Goal: Transaction & Acquisition: Obtain resource

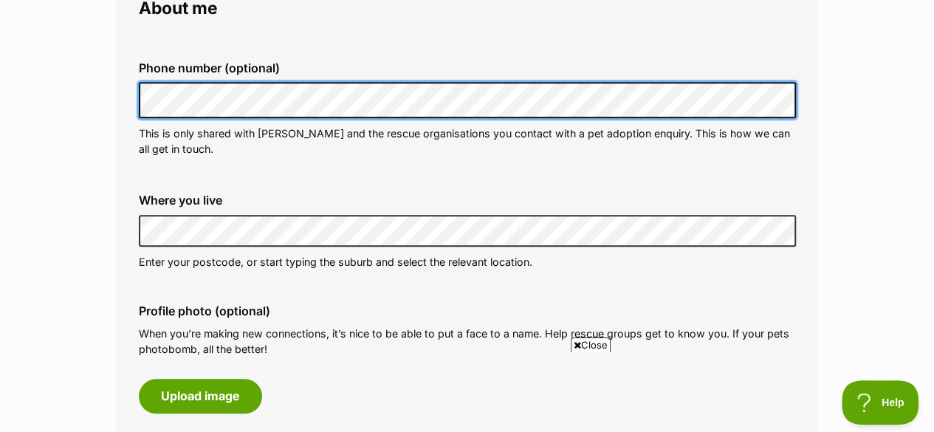
scroll to position [450, 0]
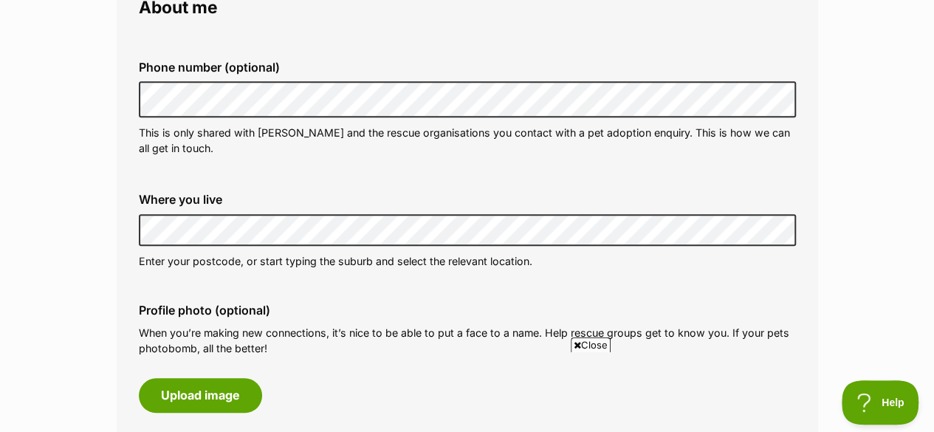
click at [117, 250] on fieldset "About me Phone number (optional) This is only shared with PetRescue and the res…" at bounding box center [468, 292] width 702 height 633
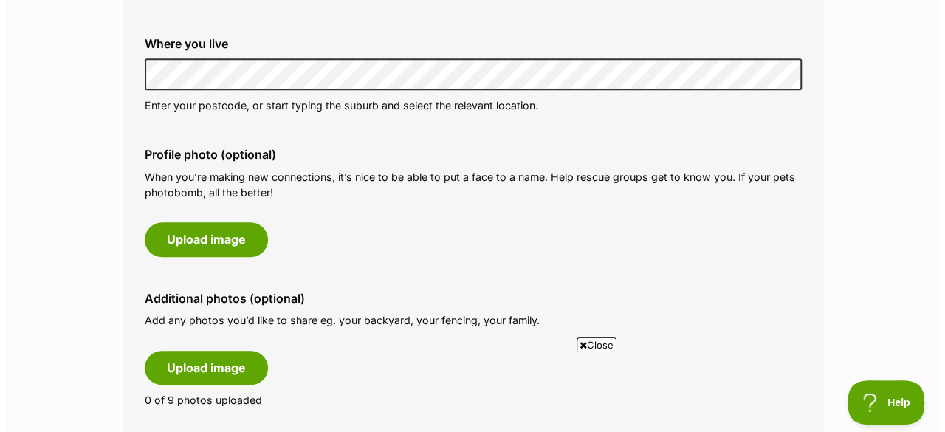
scroll to position [607, 0]
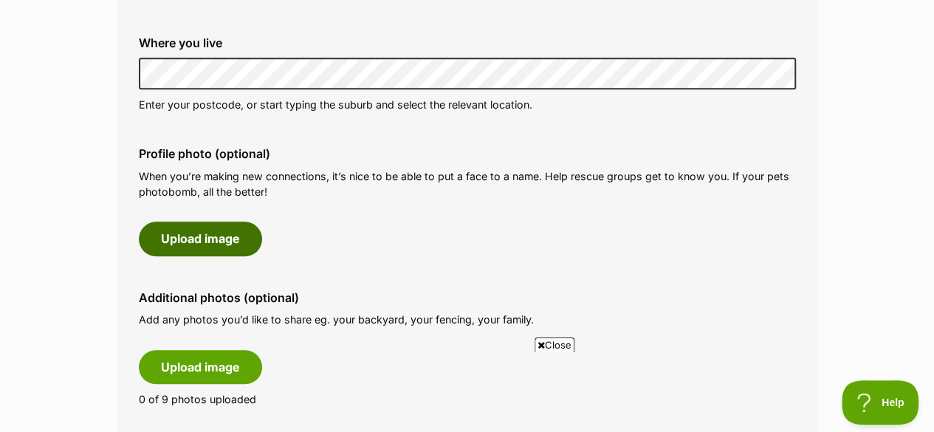
click at [228, 243] on button "Upload image" at bounding box center [200, 239] width 123 height 34
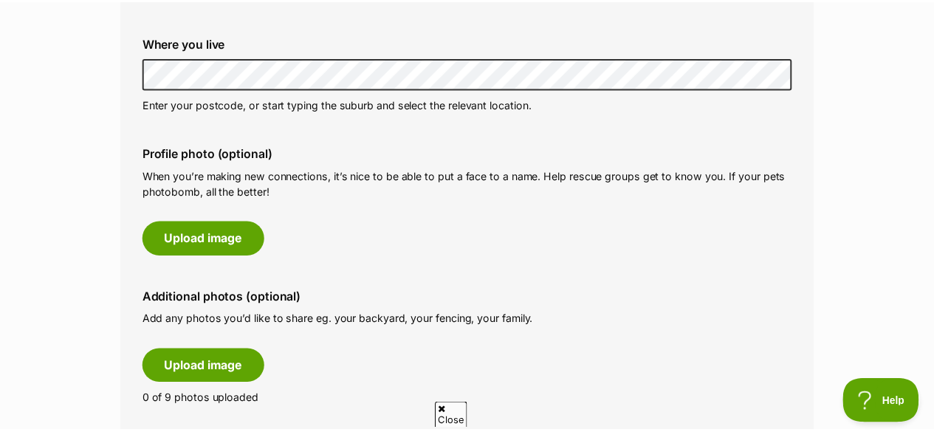
scroll to position [0, 0]
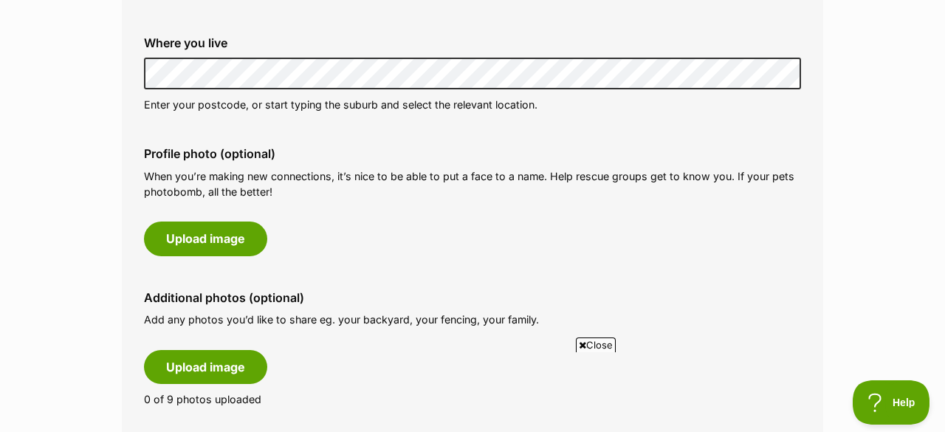
click at [600, 340] on span "Close" at bounding box center [596, 344] width 40 height 15
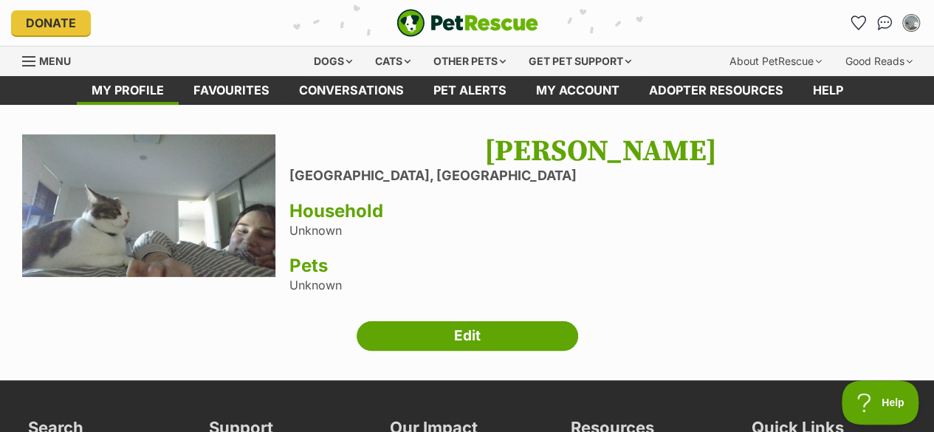
click at [510, 327] on link "Edit" at bounding box center [468, 336] width 222 height 30
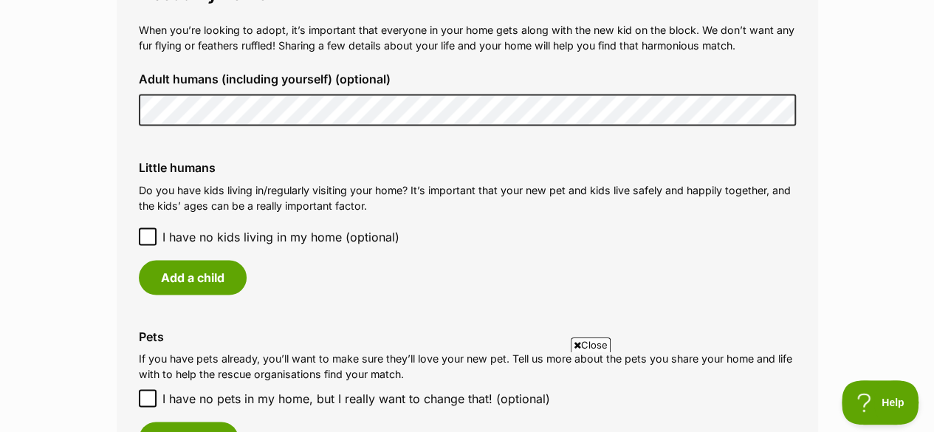
scroll to position [1261, 0]
click at [143, 233] on icon at bounding box center [148, 235] width 10 height 10
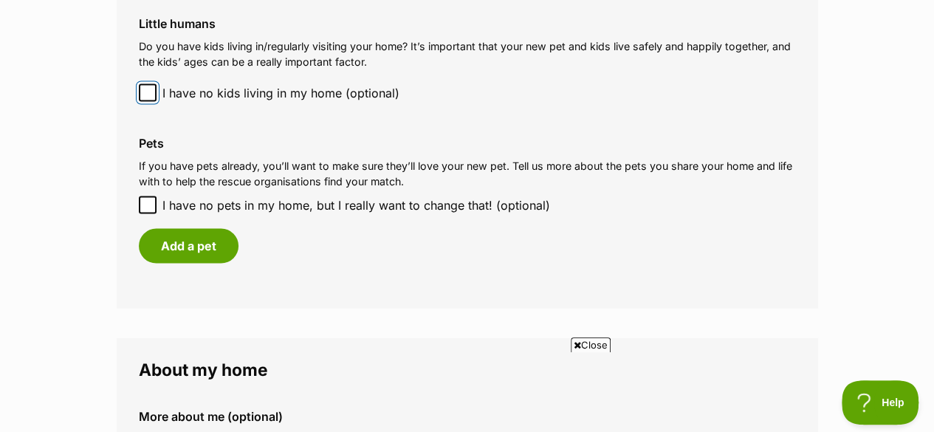
scroll to position [1404, 0]
click at [206, 244] on button "Add a pet" at bounding box center [189, 245] width 100 height 34
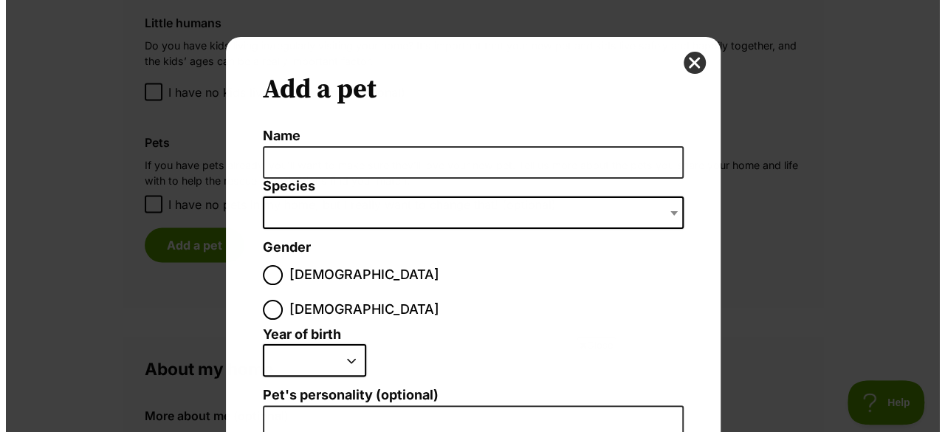
scroll to position [0, 0]
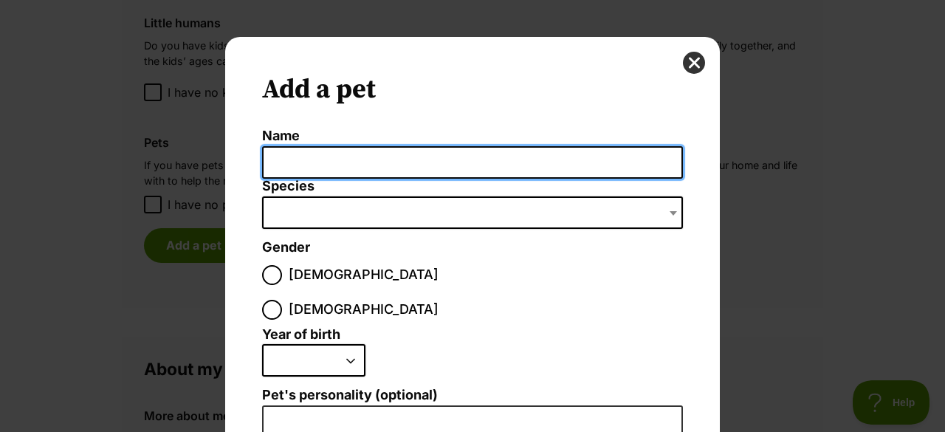
click at [325, 147] on input "Name" at bounding box center [472, 162] width 421 height 33
type input "Suki"
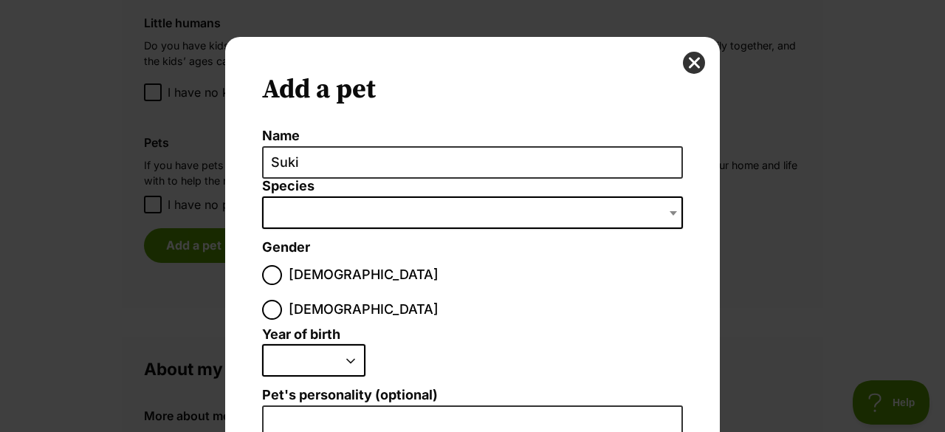
click at [333, 208] on span "Dialog Window - Close (Press escape to close)" at bounding box center [472, 212] width 421 height 32
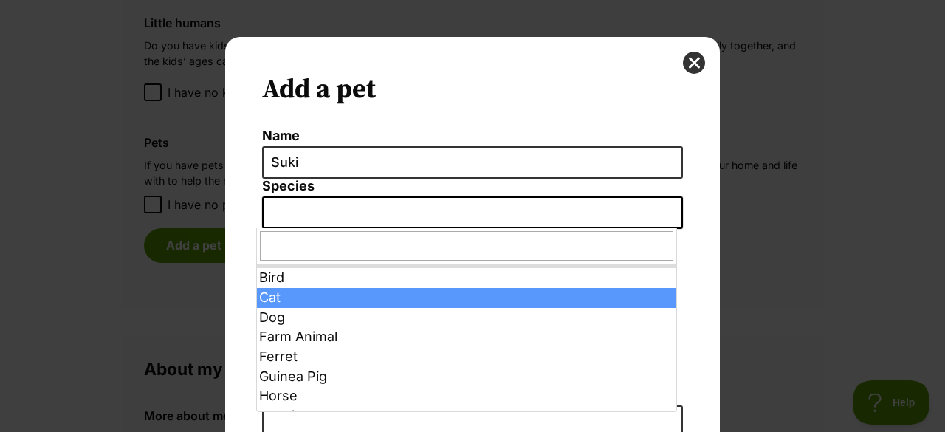
select select "2"
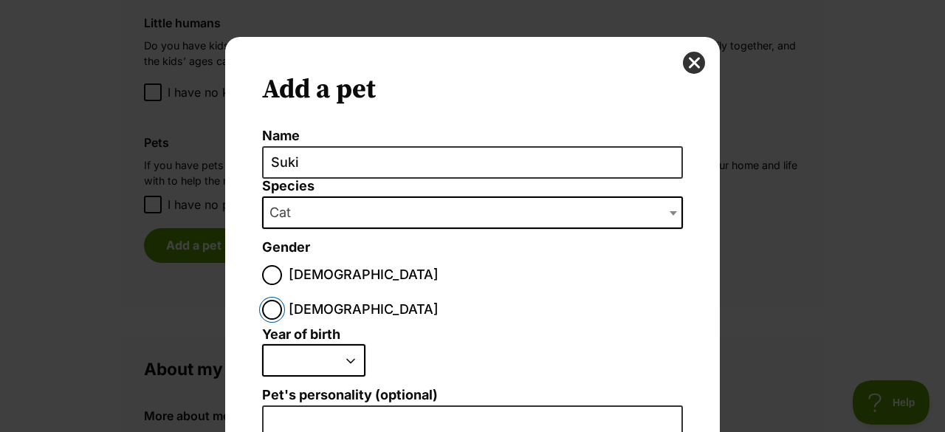
click at [282, 300] on input "Female" at bounding box center [272, 310] width 20 height 20
radio input "true"
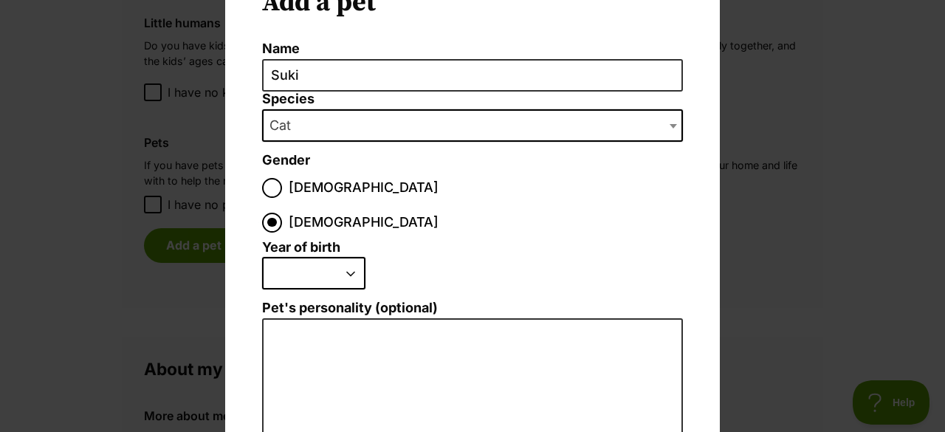
click at [326, 257] on select "2025 2024 2023 2022 2021 2020 2019 2018 2017 2016 2015 2014 2013 2012 2011 2010…" at bounding box center [313, 273] width 103 height 32
select select "2019"
click at [262, 257] on select "2025 2024 2023 2022 2021 2020 2019 2018 2017 2016 2015 2014 2013 2012 2011 2010…" at bounding box center [313, 273] width 103 height 32
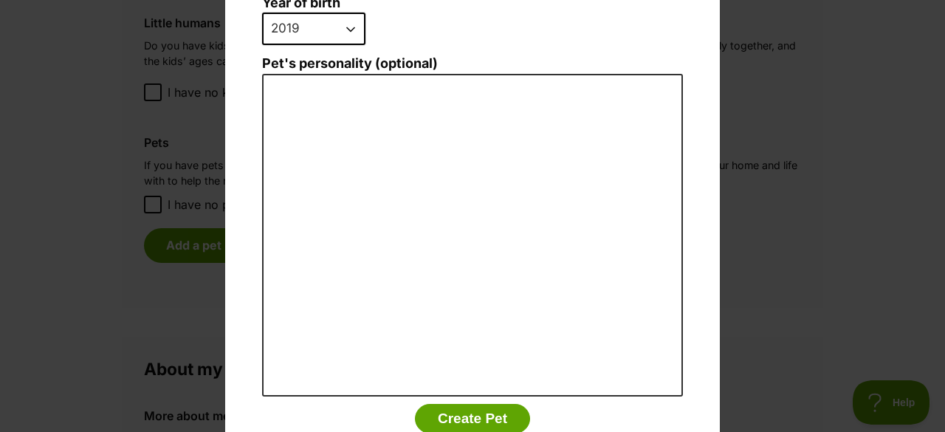
scroll to position [357, 0]
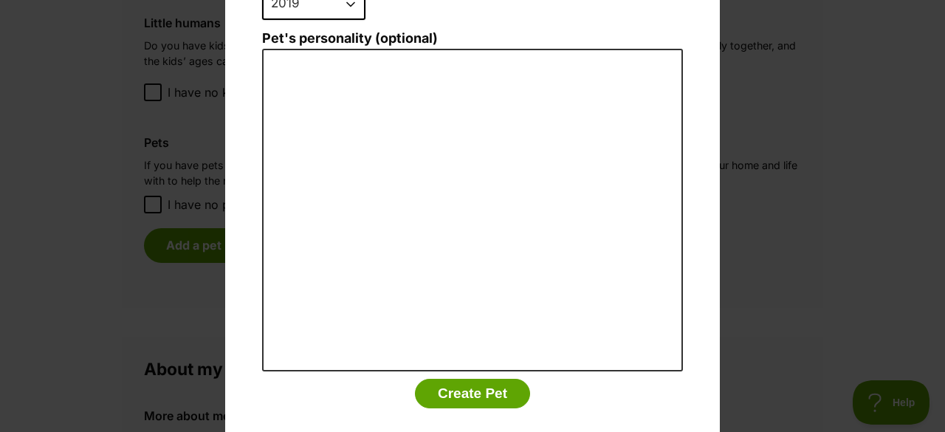
click at [458, 379] on button "Create Pet" at bounding box center [472, 394] width 115 height 30
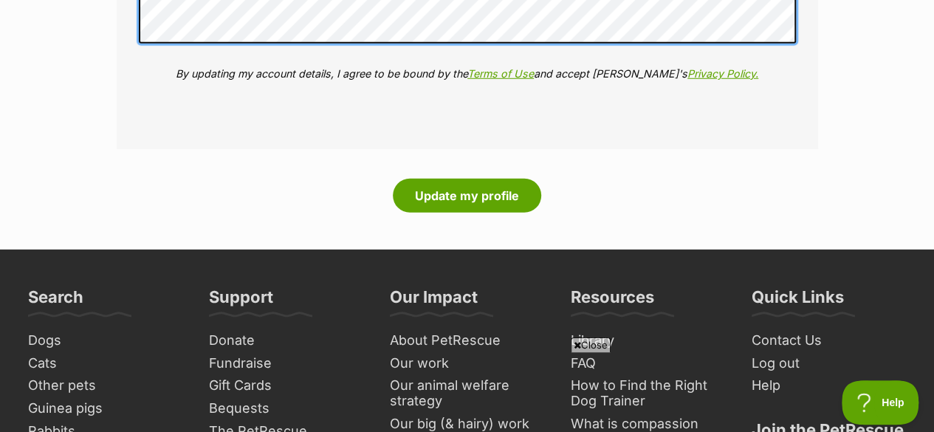
scroll to position [2128, 0]
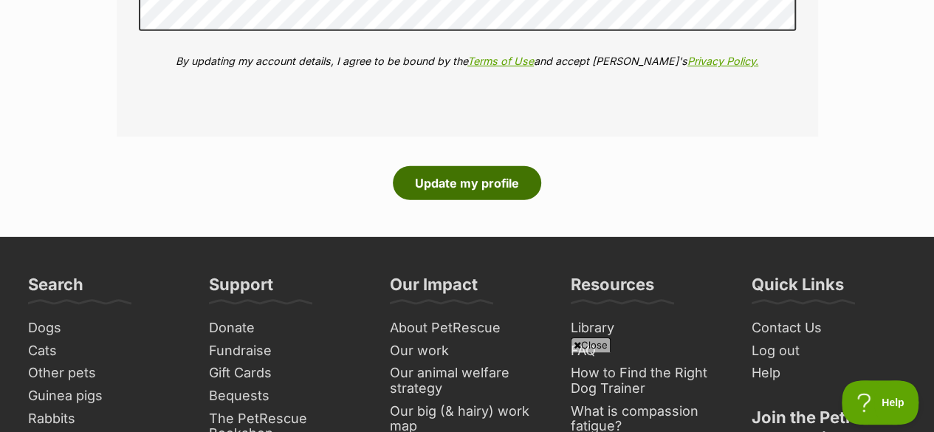
click at [441, 185] on button "Update my profile" at bounding box center [467, 183] width 148 height 34
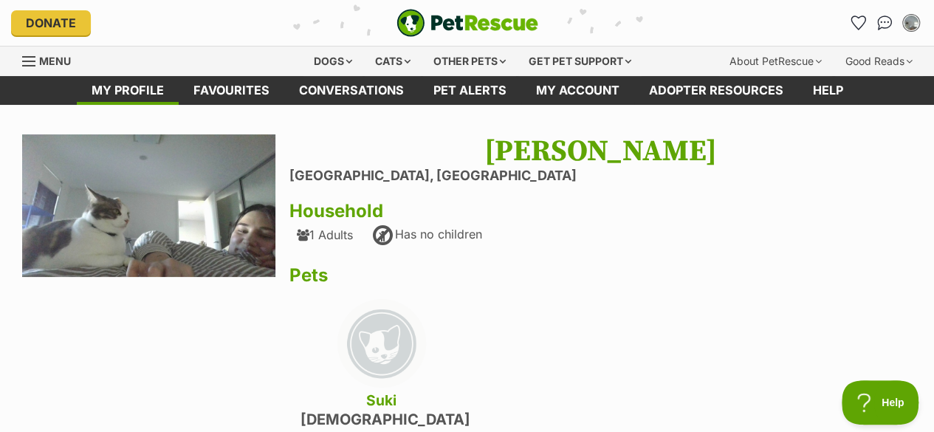
click at [395, 66] on div "Cats" at bounding box center [393, 62] width 56 height 30
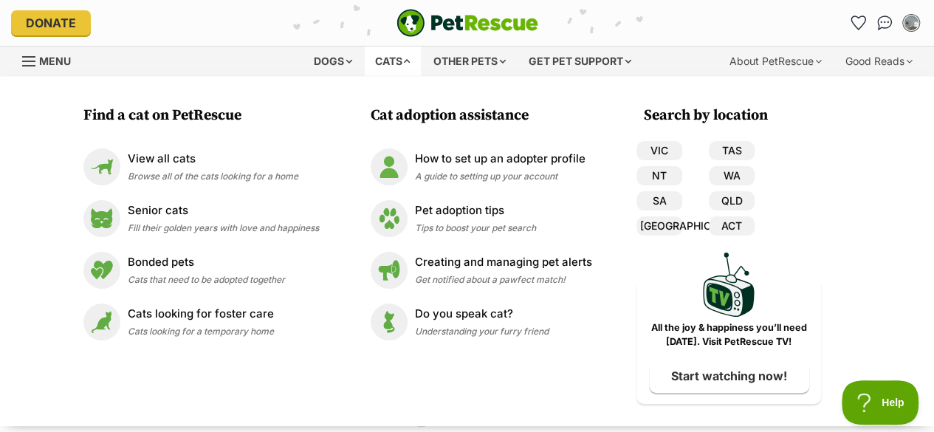
click at [265, 173] on span "Browse all of the cats looking for a home" at bounding box center [213, 176] width 171 height 11
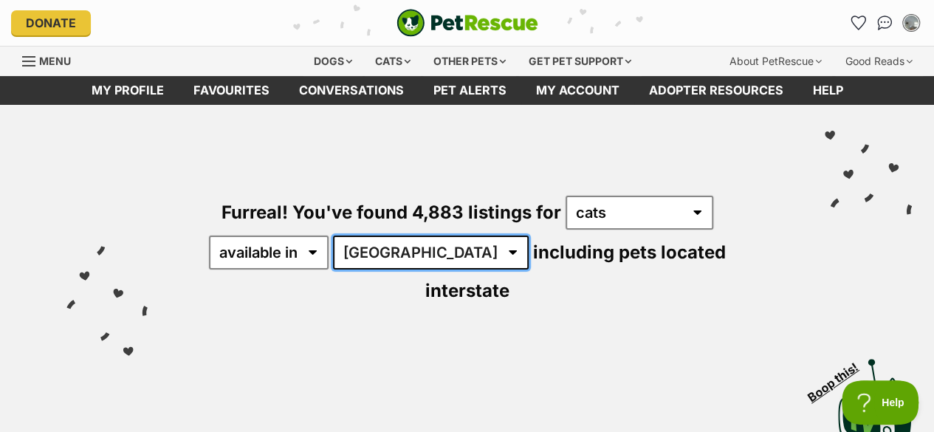
click at [406, 255] on select "Australia ACT NSW NT QLD SA TAS VIC WA" at bounding box center [431, 253] width 196 height 34
select select "VIC"
click at [335, 236] on select "Australia ACT NSW NT QLD SA TAS VIC WA" at bounding box center [431, 253] width 196 height 34
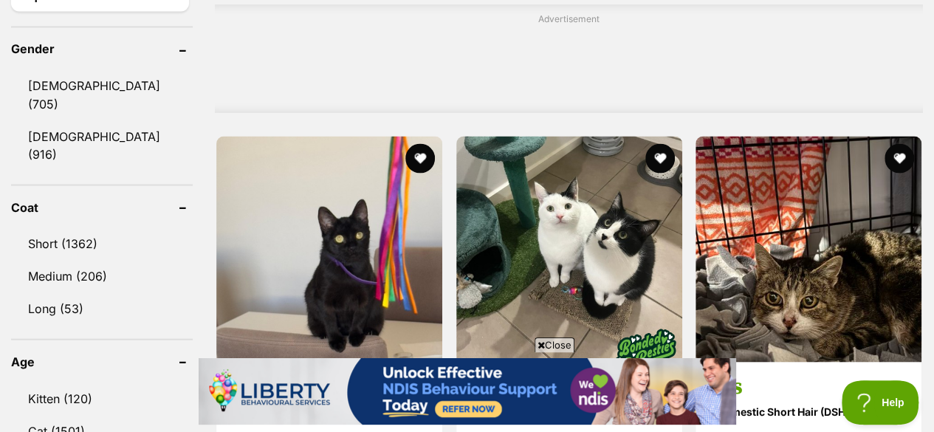
scroll to position [1305, 0]
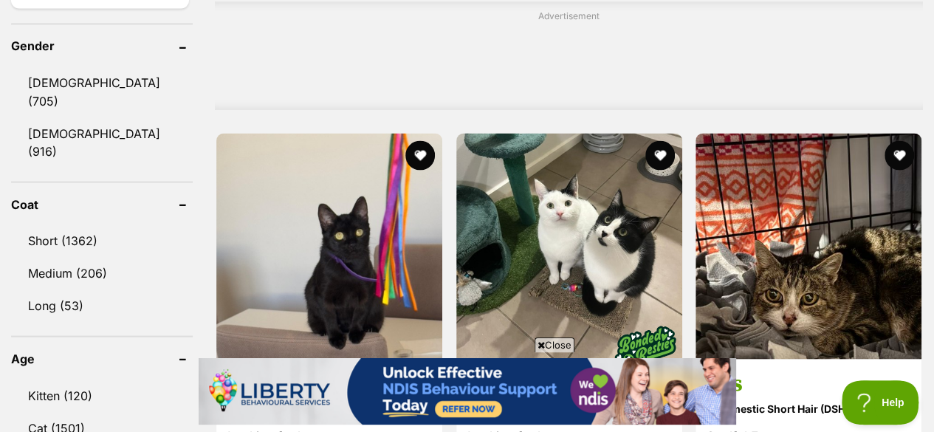
click at [95, 380] on link "Kitten (120)" at bounding box center [102, 395] width 182 height 31
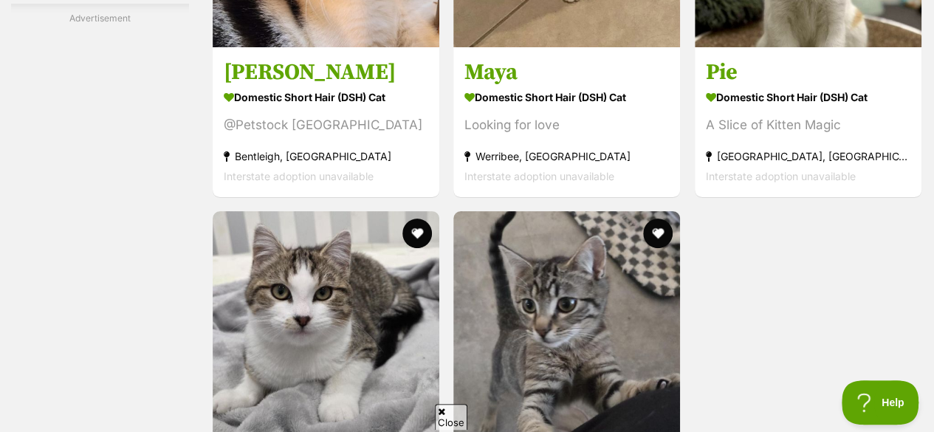
scroll to position [2934, 0]
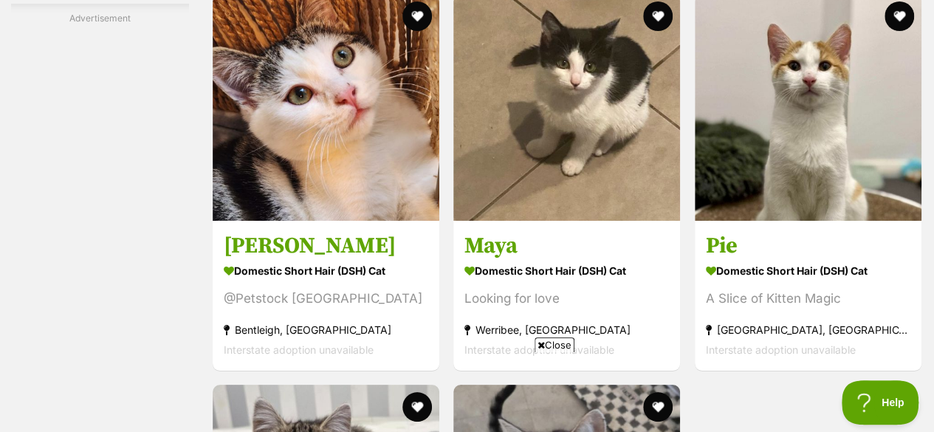
scroll to position [2759, 0]
click at [350, 97] on img at bounding box center [326, 108] width 227 height 227
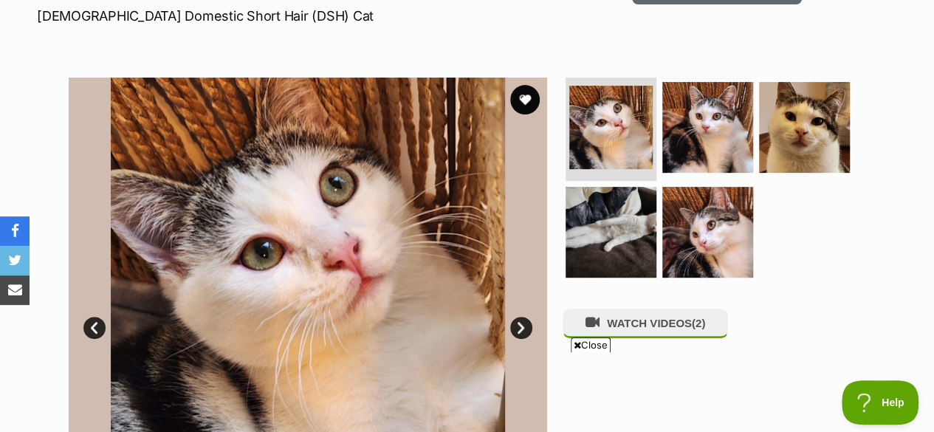
click at [576, 188] on img at bounding box center [611, 232] width 91 height 91
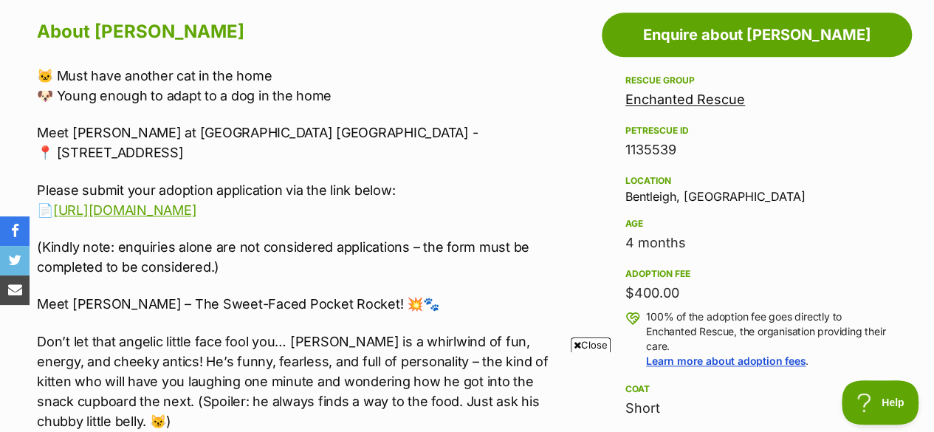
scroll to position [815, 0]
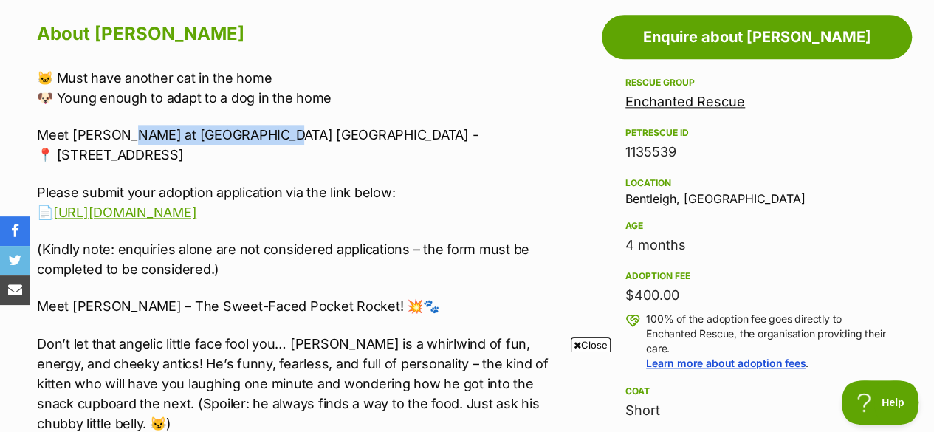
drag, startPoint x: 114, startPoint y: 133, endPoint x: 250, endPoint y: 120, distance: 135.7
copy p "Petstock Brighton Eas"
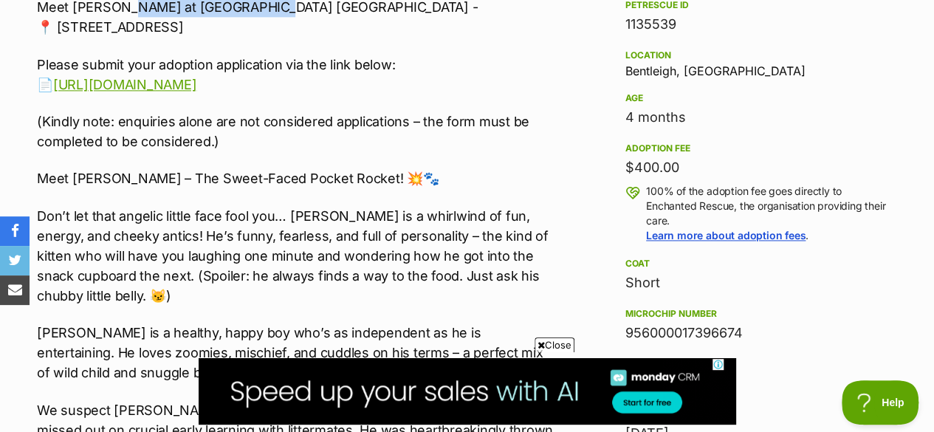
scroll to position [992, 0]
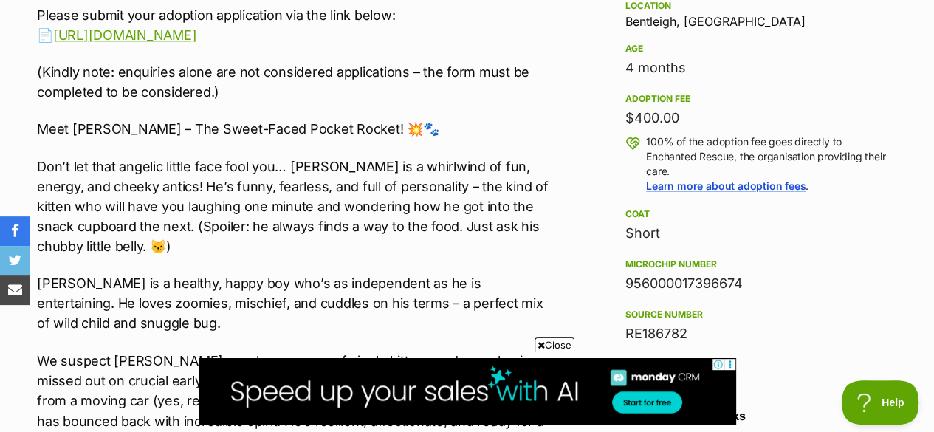
click at [196, 36] on link "https://forms.wix.com/r/7081951639489216989" at bounding box center [124, 35] width 143 height 16
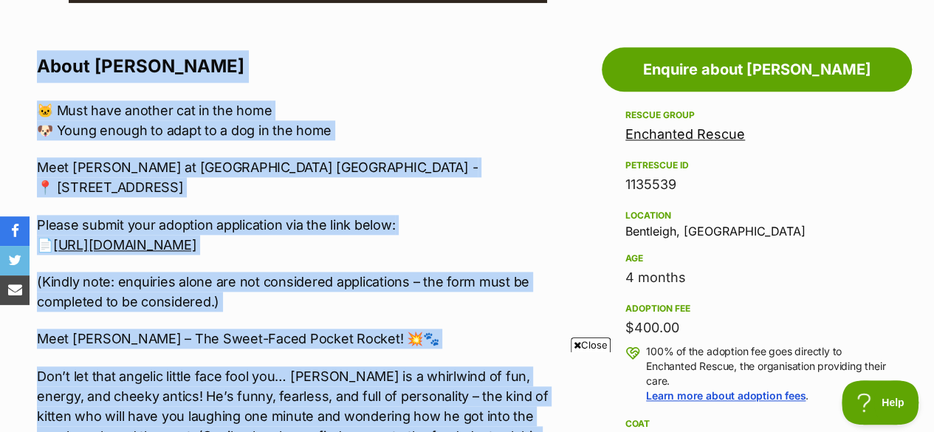
scroll to position [517, 0]
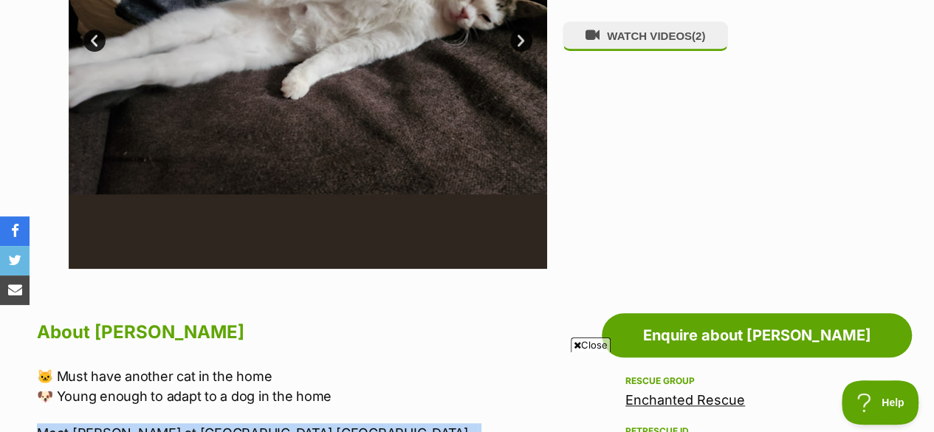
drag, startPoint x: 282, startPoint y: 324, endPoint x: 38, endPoint y: 409, distance: 258.7
copy div "Meet Milo at Petstock Brighton East - 📍 895 Nepean Hwy, Bentleigh VIC Please su…"
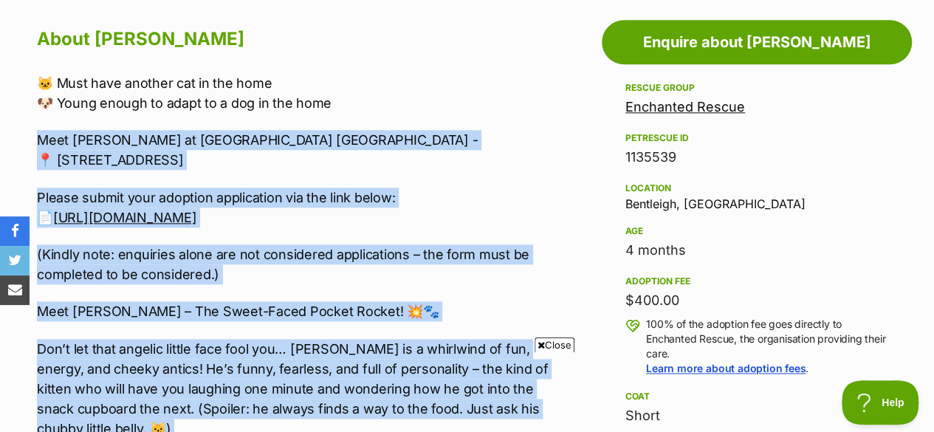
scroll to position [851, 0]
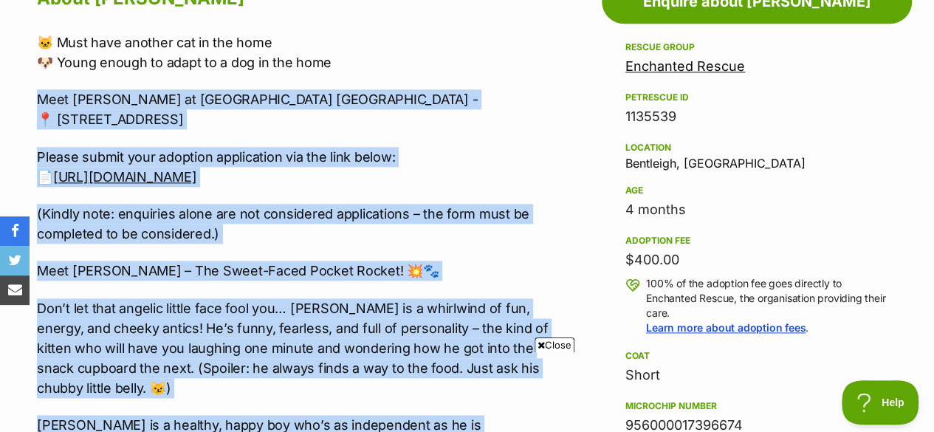
click at [428, 157] on p "Please submit your adoption application via the link below: 📄 https://forms.wix…" at bounding box center [296, 167] width 519 height 40
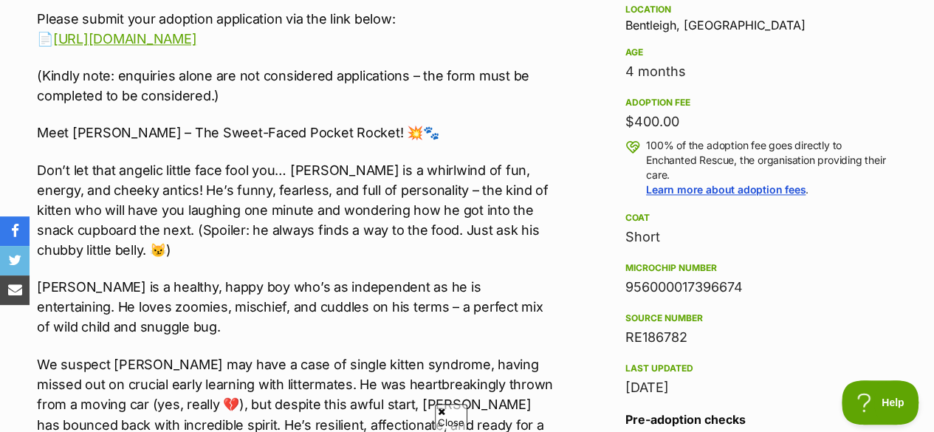
scroll to position [0, 0]
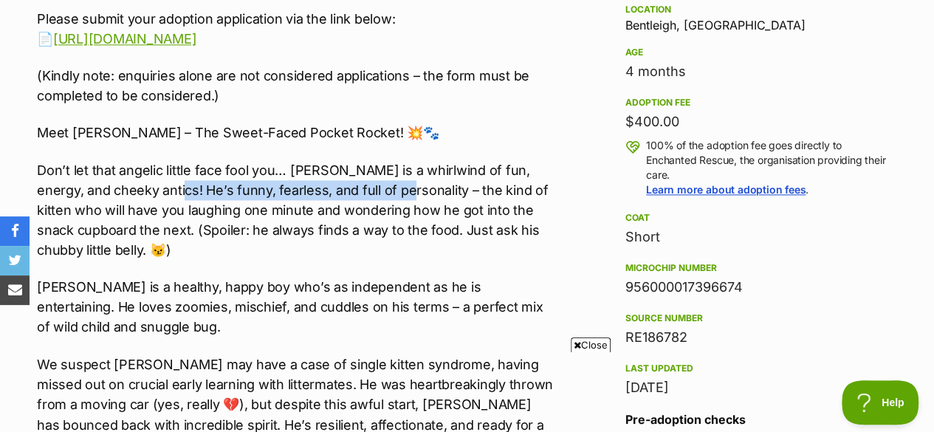
drag, startPoint x: 157, startPoint y: 182, endPoint x: 385, endPoint y: 193, distance: 229.1
click at [385, 193] on p "Don’t let that angelic little face fool you… Milo is a whirlwind of fun, energy…" at bounding box center [296, 210] width 519 height 100
copy p "funny, fearless, and full of personality"
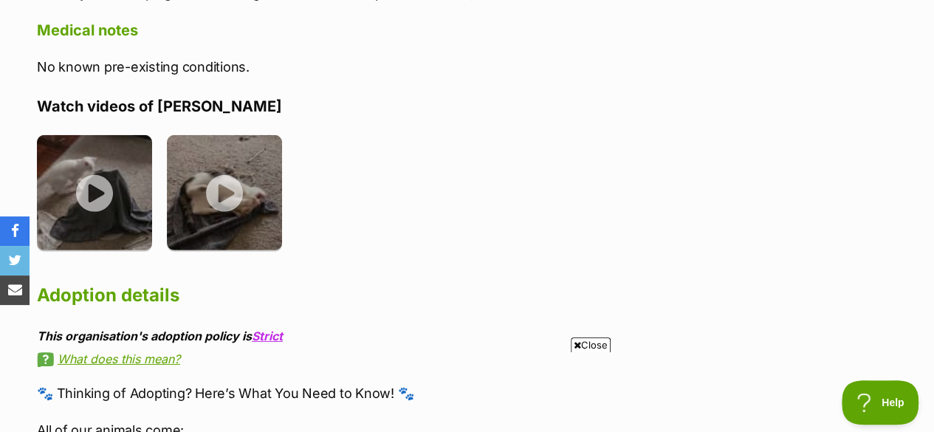
scroll to position [2133, 0]
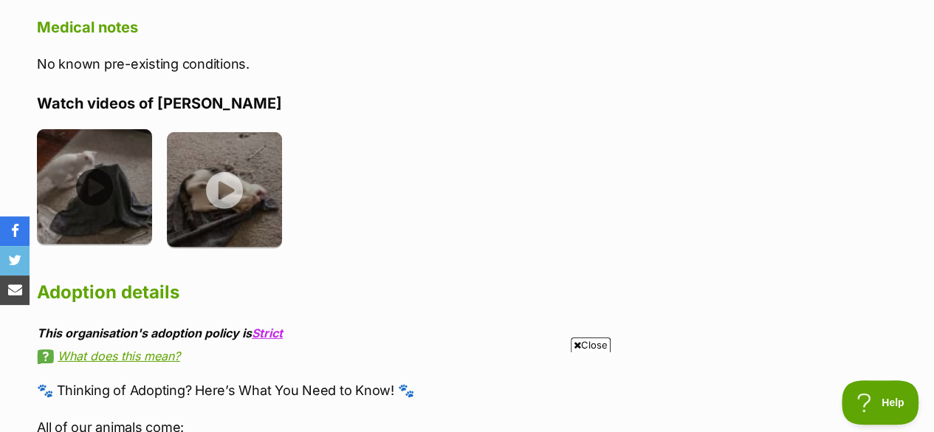
click at [111, 187] on img at bounding box center [94, 186] width 115 height 115
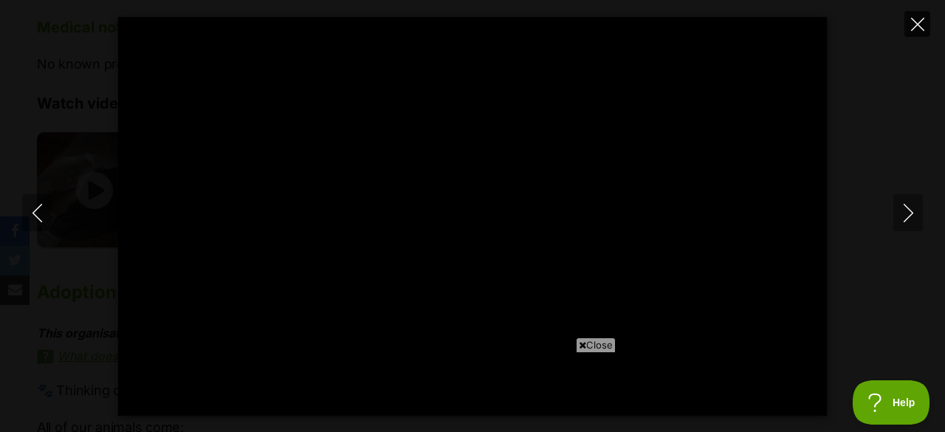
click at [916, 24] on icon "Close" at bounding box center [917, 24] width 13 height 13
type input "34.86"
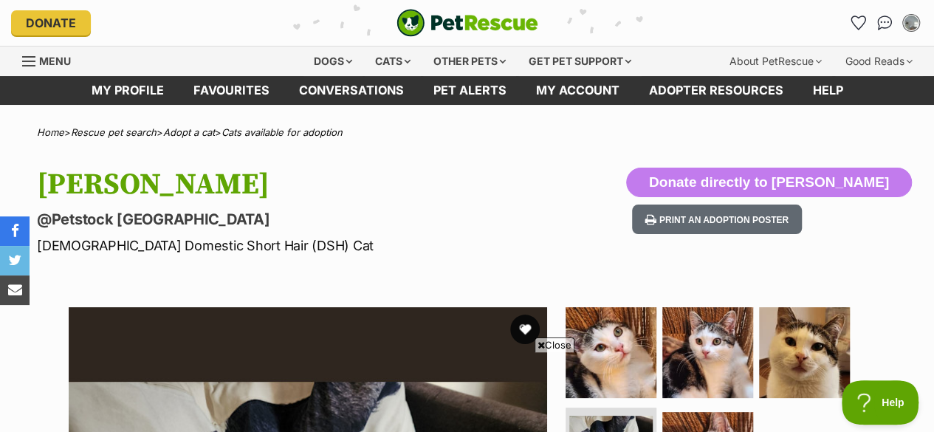
scroll to position [334, 0]
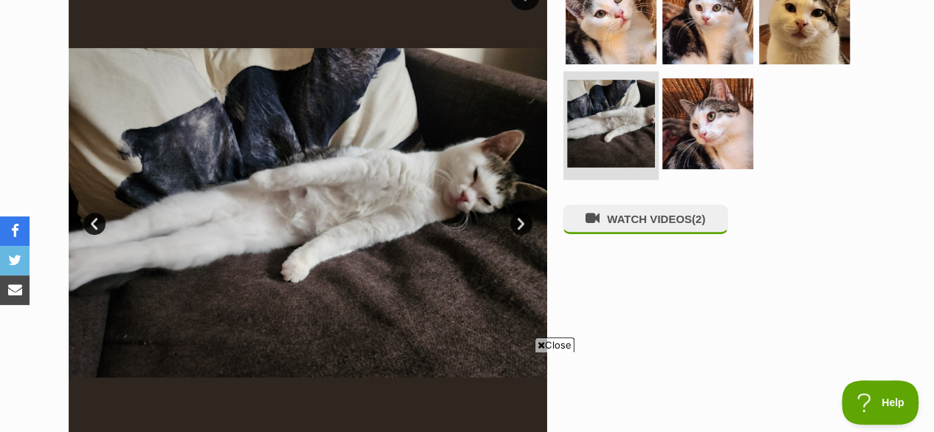
click at [608, 148] on img at bounding box center [611, 124] width 88 height 88
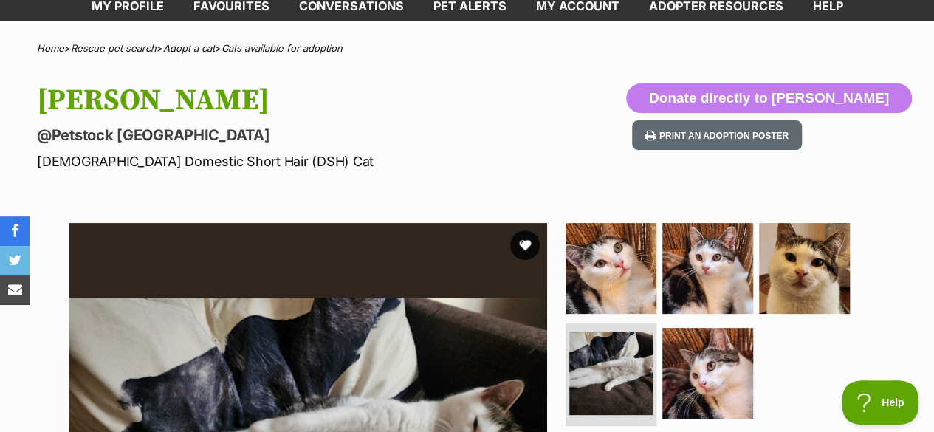
scroll to position [0, 0]
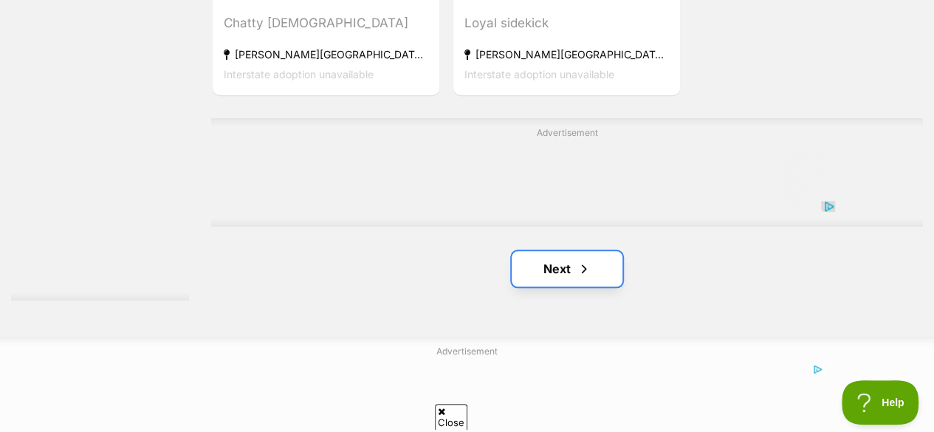
click at [549, 251] on link "Next" at bounding box center [567, 268] width 111 height 35
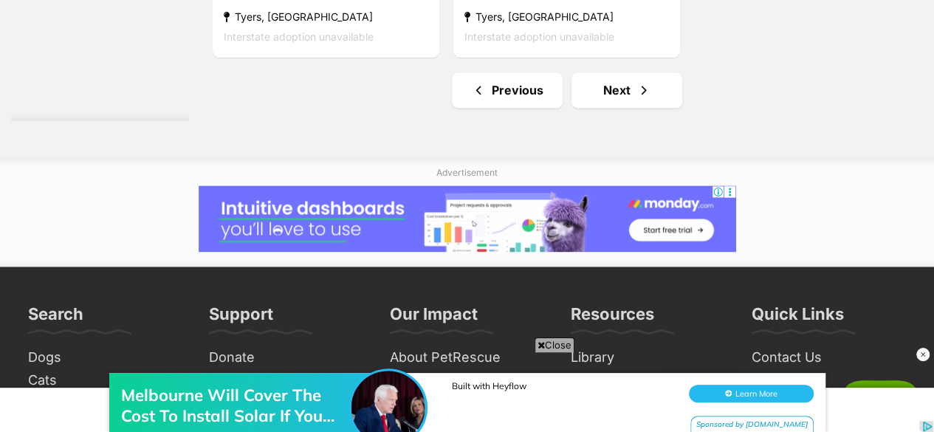
scroll to position [3783, 0]
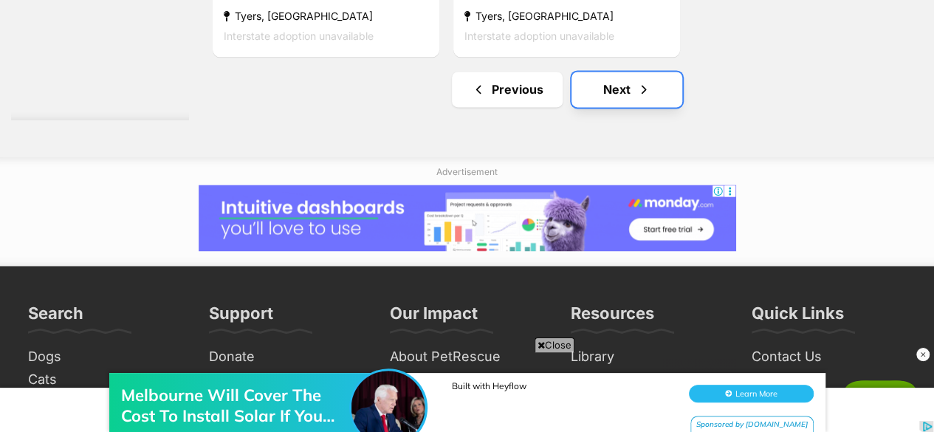
click at [617, 72] on link "Next" at bounding box center [627, 89] width 111 height 35
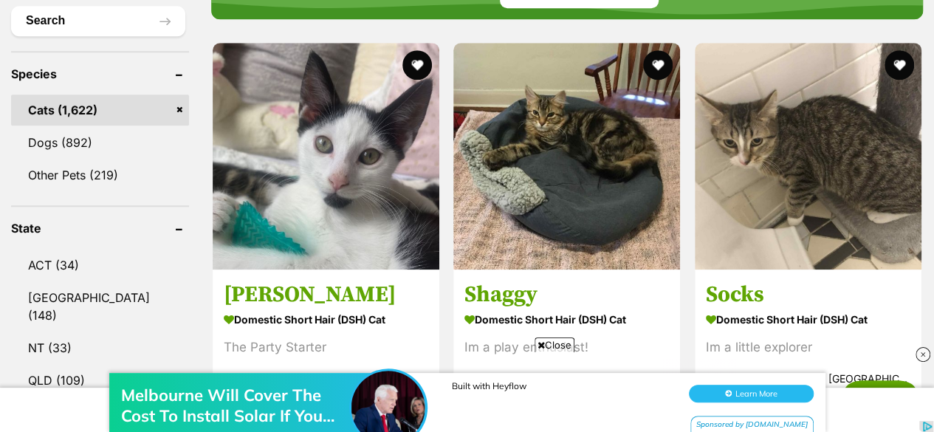
scroll to position [611, 0]
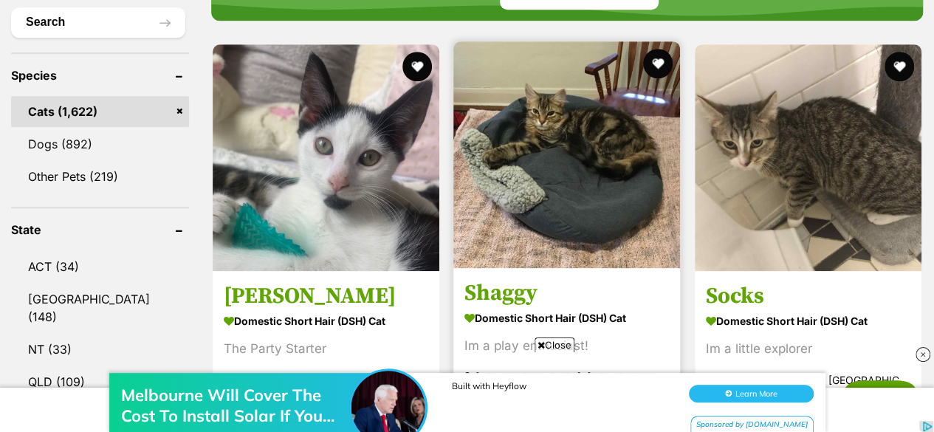
click at [512, 144] on img at bounding box center [566, 154] width 227 height 227
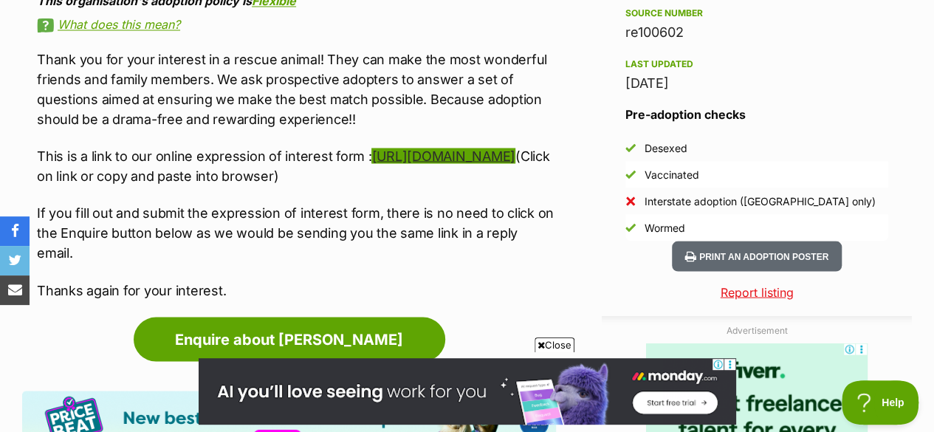
click at [371, 155] on link "https://goo.gl/forms/QAo0tdM2Msgxbbyk1" at bounding box center [442, 156] width 143 height 16
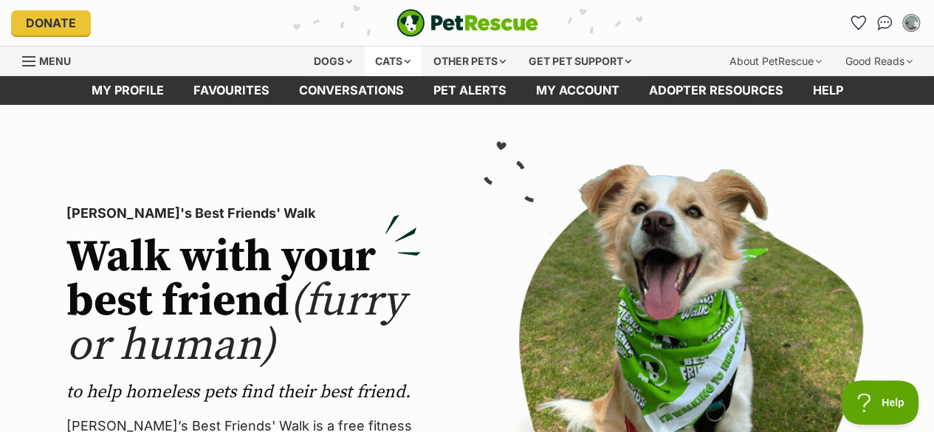
click at [383, 61] on div "Cats" at bounding box center [393, 62] width 56 height 30
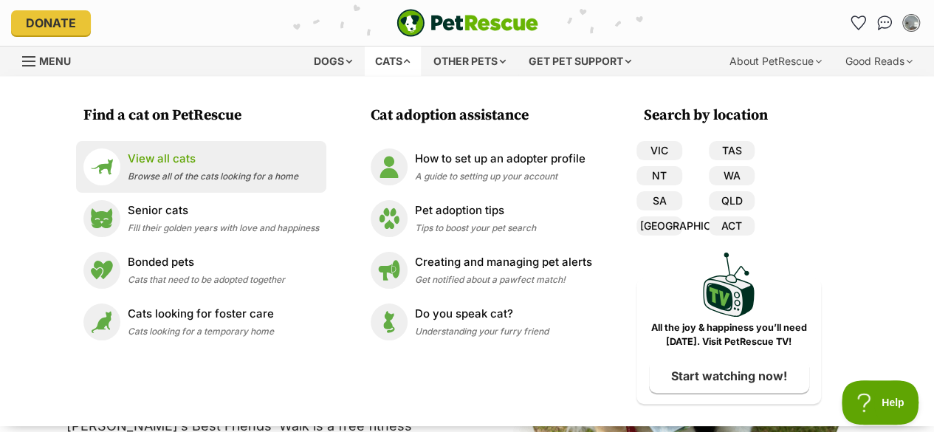
click at [239, 177] on span "Browse all of the cats looking for a home" at bounding box center [213, 176] width 171 height 11
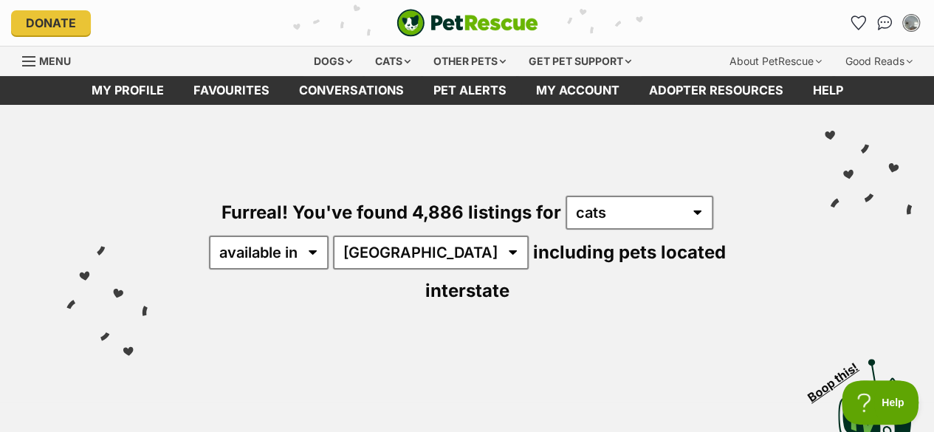
select select "VIC"
click at [335, 236] on select "[GEOGRAPHIC_DATA] [GEOGRAPHIC_DATA] [GEOGRAPHIC_DATA] [GEOGRAPHIC_DATA] [GEOGRA…" at bounding box center [431, 253] width 196 height 34
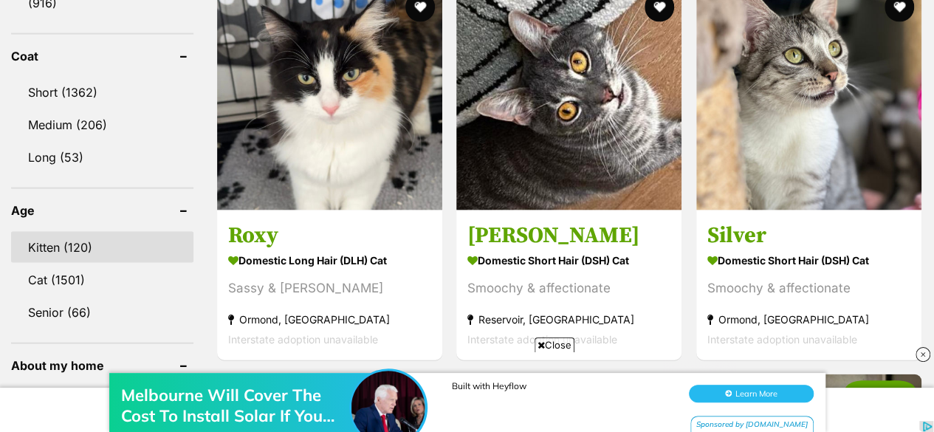
click at [86, 232] on link "Kitten (120)" at bounding box center [102, 247] width 182 height 31
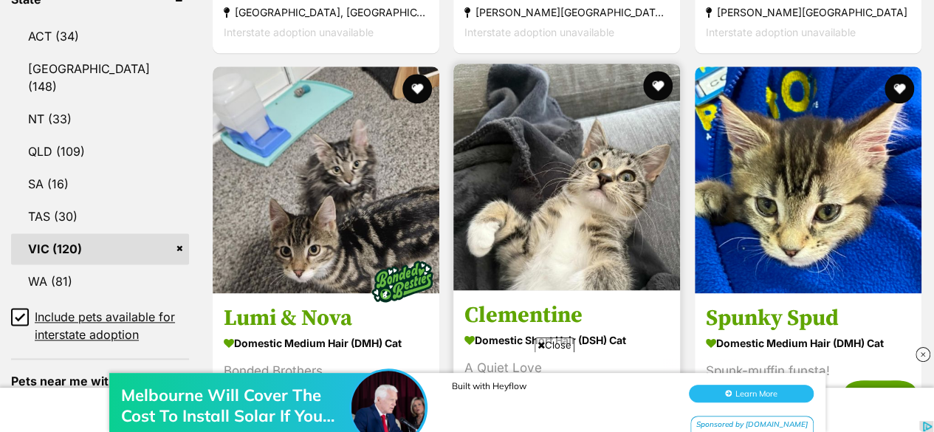
click at [591, 216] on img at bounding box center [566, 177] width 227 height 227
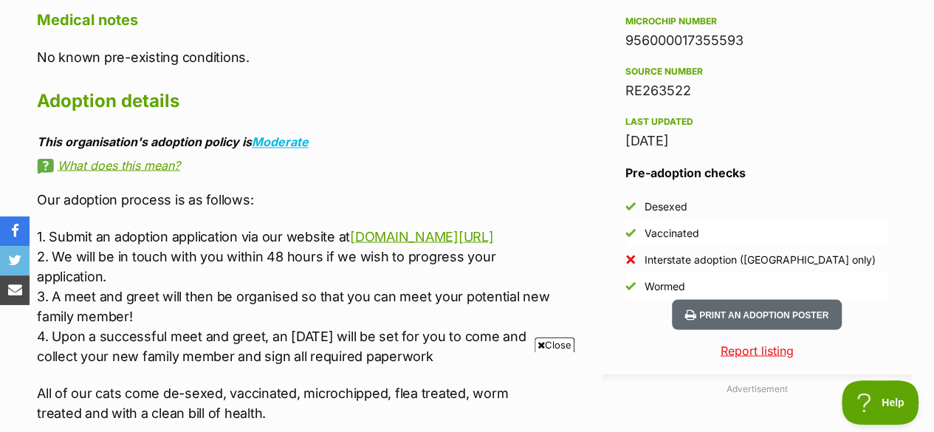
scroll to position [1236, 0]
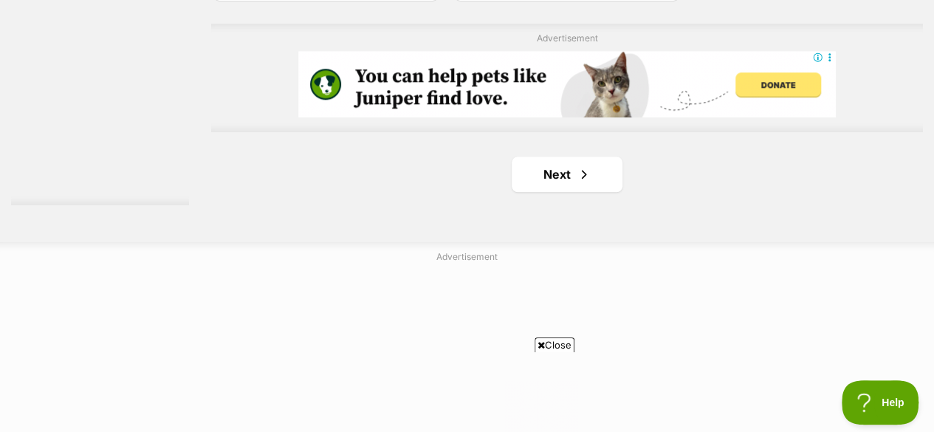
scroll to position [3522, 0]
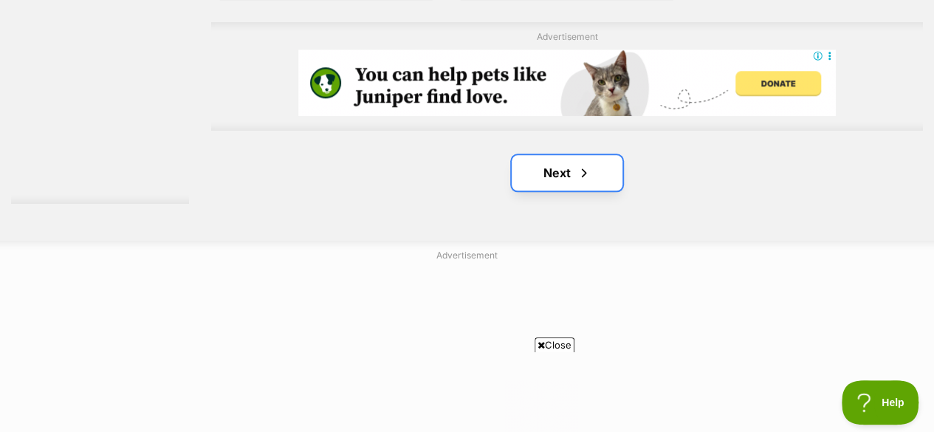
click at [544, 155] on link "Next" at bounding box center [567, 172] width 111 height 35
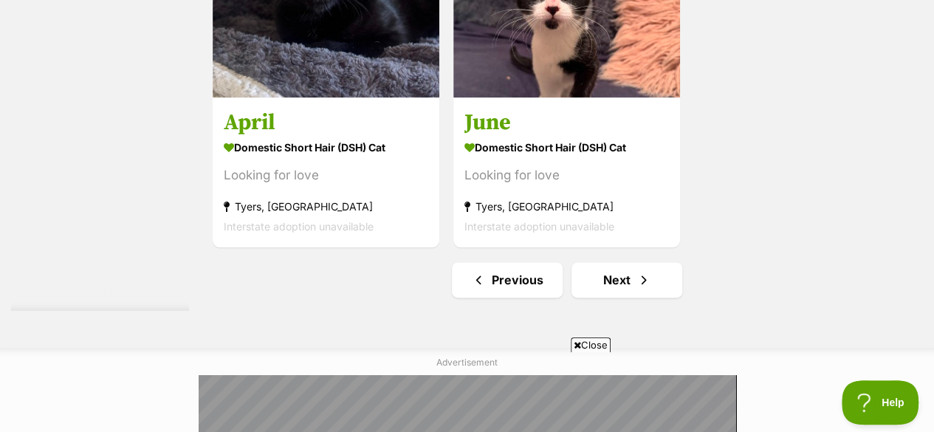
scroll to position [3598, 0]
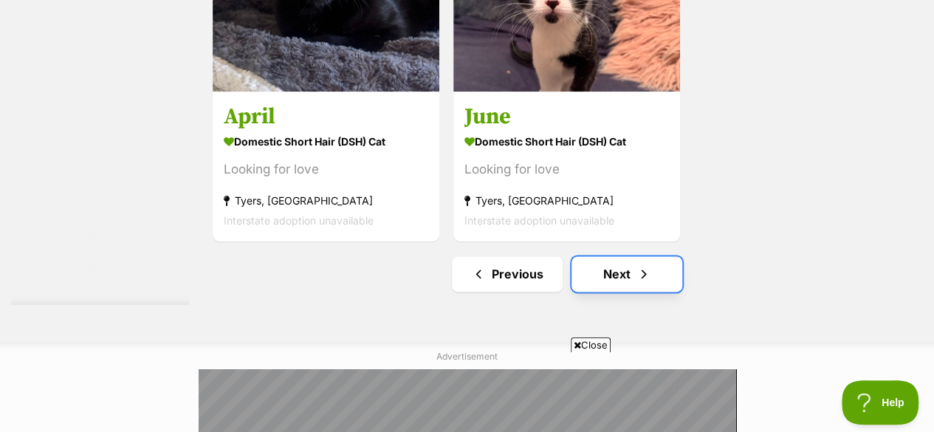
click at [598, 256] on link "Next" at bounding box center [627, 273] width 111 height 35
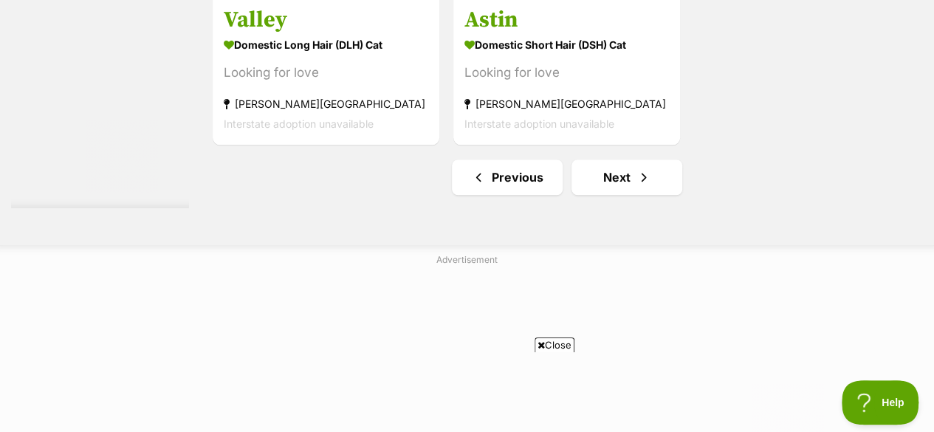
scroll to position [3696, 0]
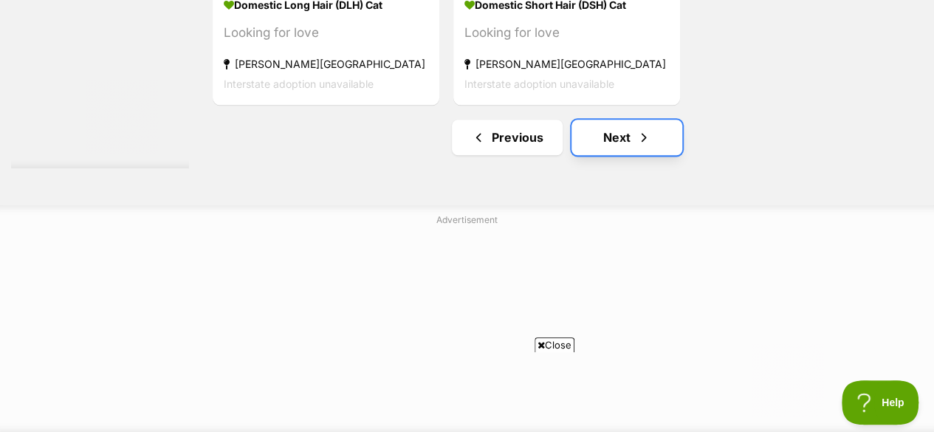
click at [622, 120] on link "Next" at bounding box center [627, 137] width 111 height 35
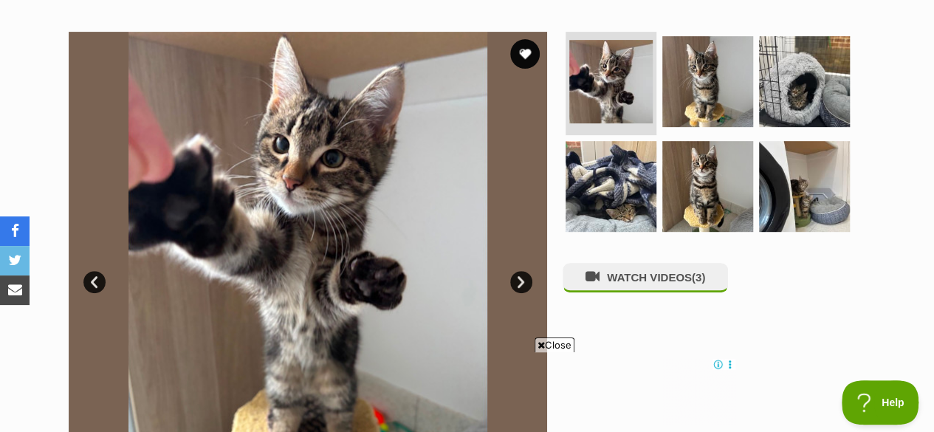
scroll to position [276, 0]
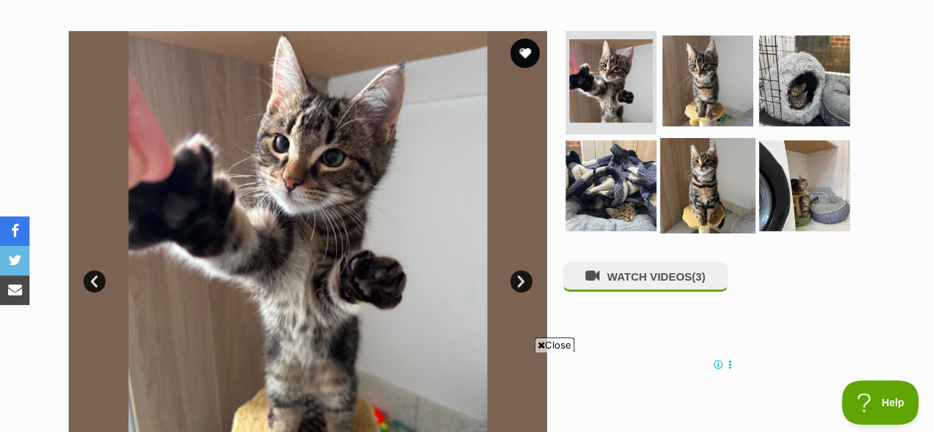
click at [696, 185] on img at bounding box center [707, 184] width 95 height 95
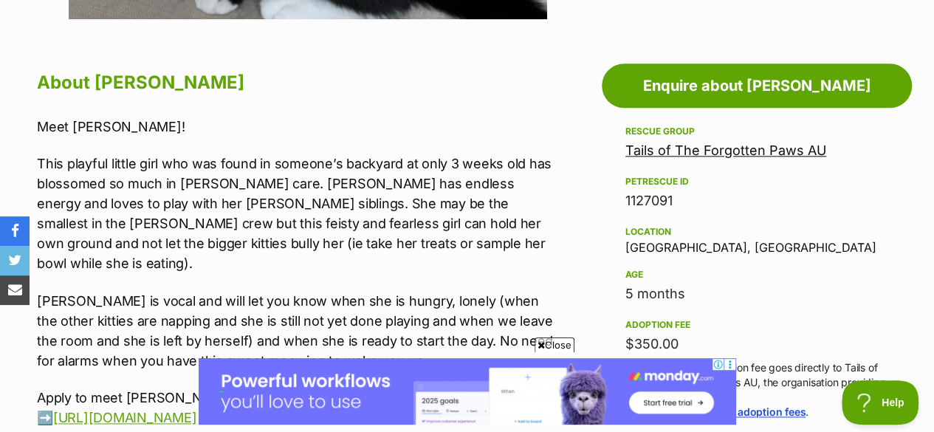
scroll to position [768, 0]
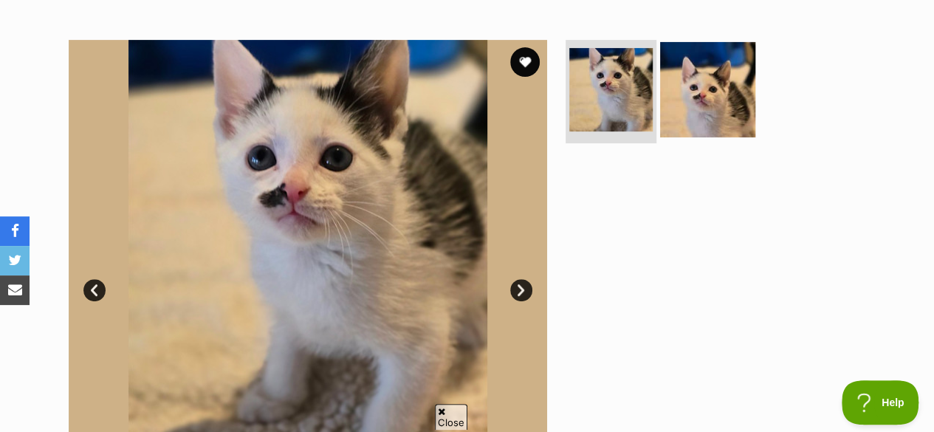
click at [697, 106] on img at bounding box center [707, 89] width 95 height 95
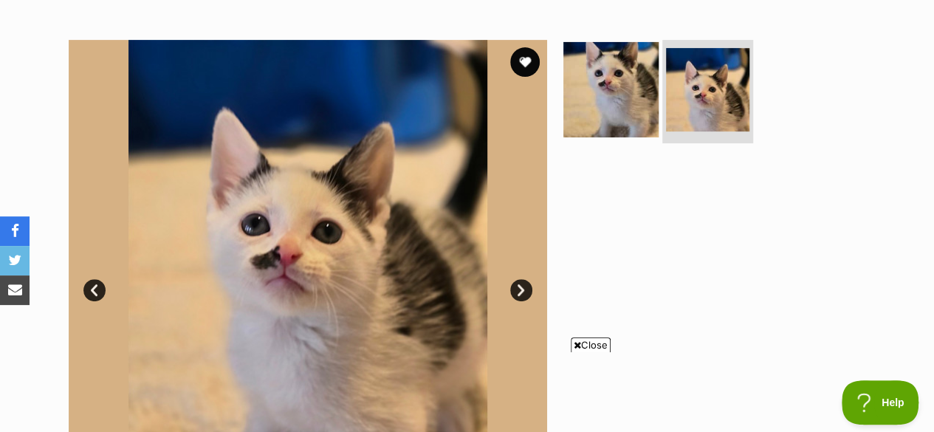
click at [616, 92] on img at bounding box center [610, 89] width 95 height 95
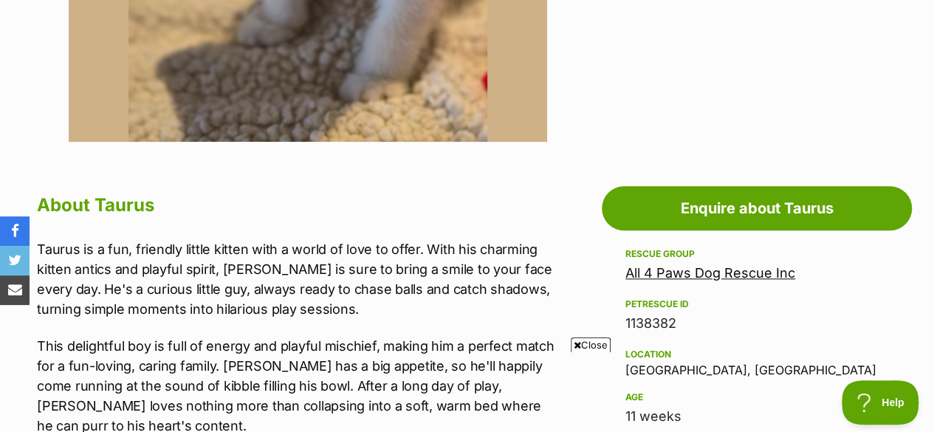
scroll to position [778, 0]
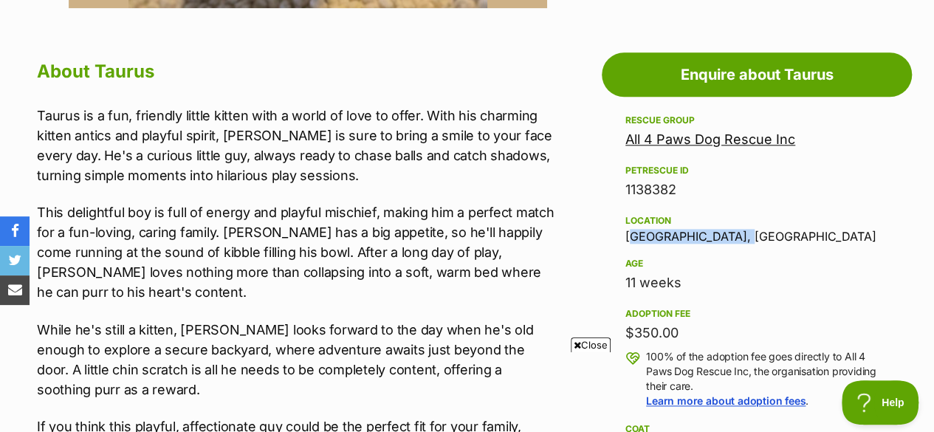
drag, startPoint x: 624, startPoint y: 233, endPoint x: 845, endPoint y: 238, distance: 220.8
click at [845, 238] on aside "Rescue group All 4 Paws Dog Rescue Inc PetRescue ID 1138382 Location [GEOGRAPHI…" at bounding box center [757, 434] width 310 height 645
copy div "[GEOGRAPHIC_DATA], [GEOGRAPHIC_DATA]"
click at [603, 199] on aside "Rescue group All 4 Paws Dog Rescue Inc PetRescue ID 1138382 Location [GEOGRAPHI…" at bounding box center [757, 434] width 310 height 645
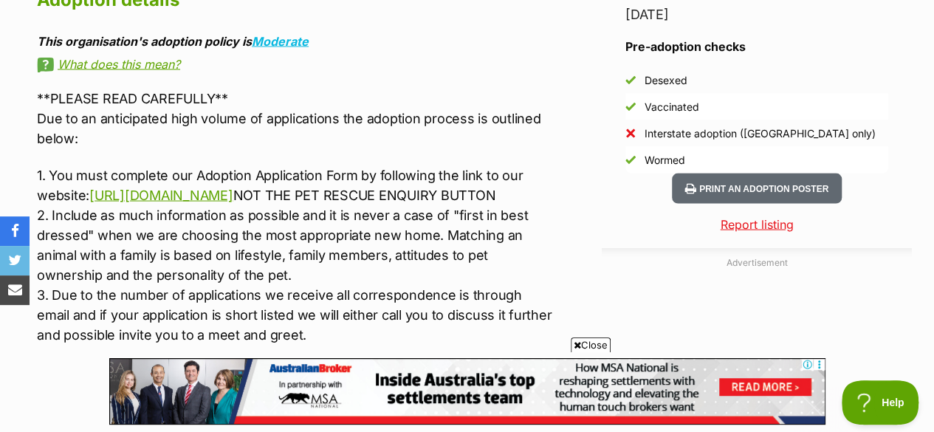
scroll to position [0, 0]
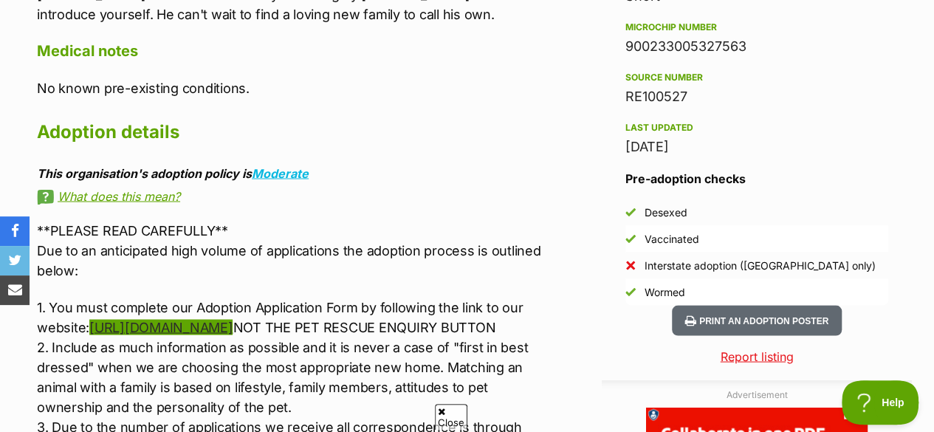
click at [233, 326] on link "https://www.all4pawsdogrescue.com.au/forms.html" at bounding box center [160, 327] width 143 height 16
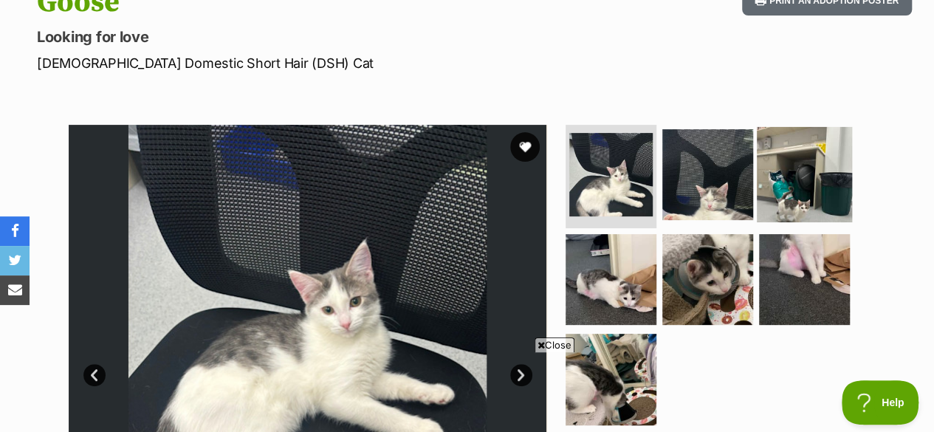
scroll to position [183, 0]
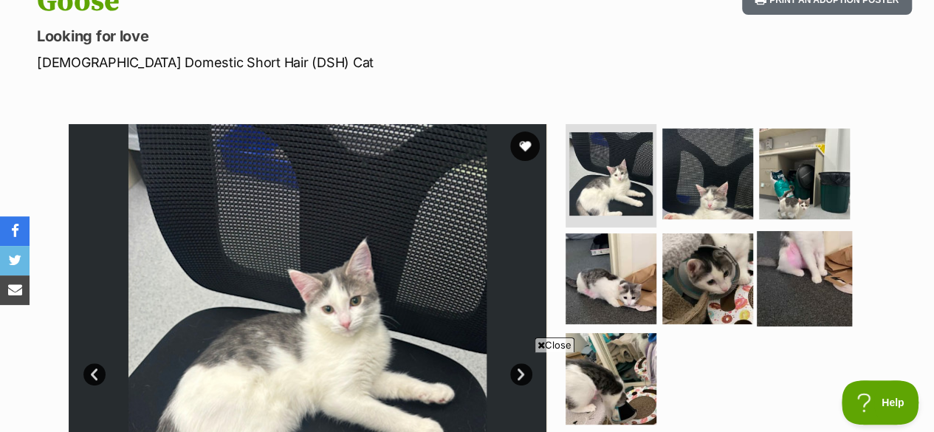
click at [808, 255] on img at bounding box center [804, 277] width 95 height 95
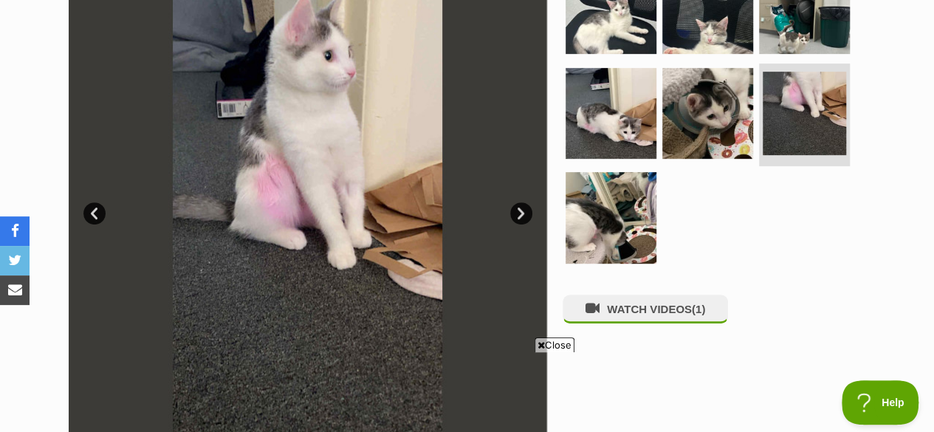
scroll to position [265, 0]
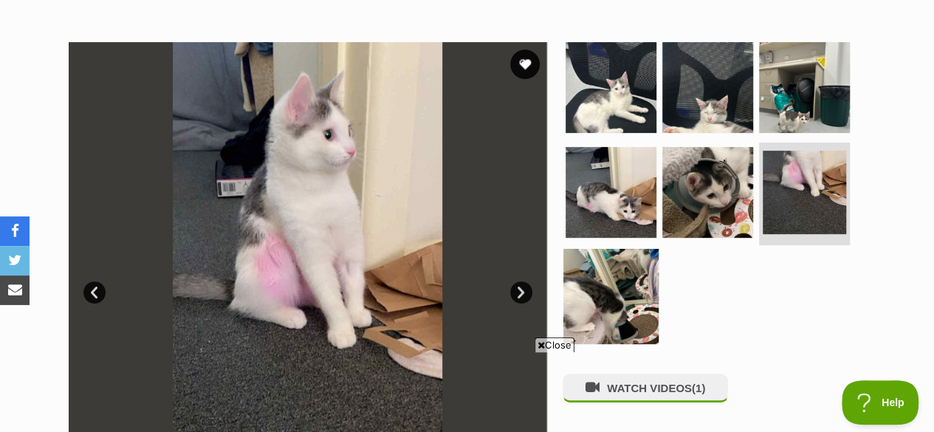
click at [605, 285] on img at bounding box center [610, 296] width 95 height 95
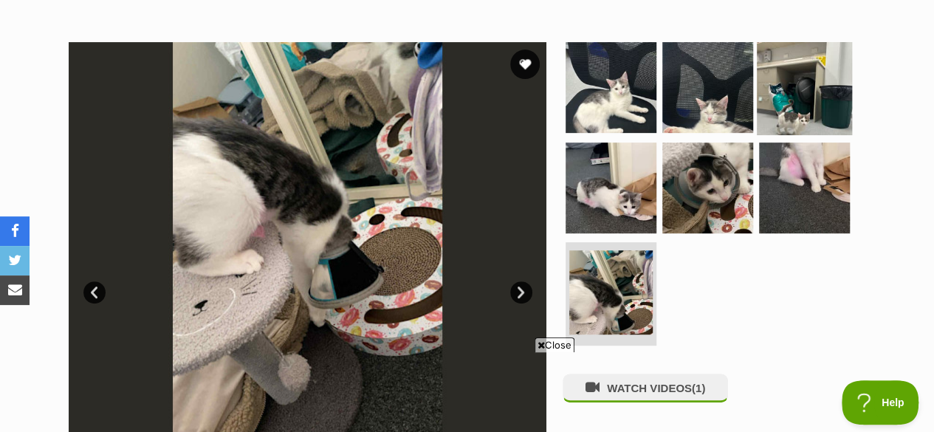
click at [808, 101] on img at bounding box center [804, 87] width 95 height 95
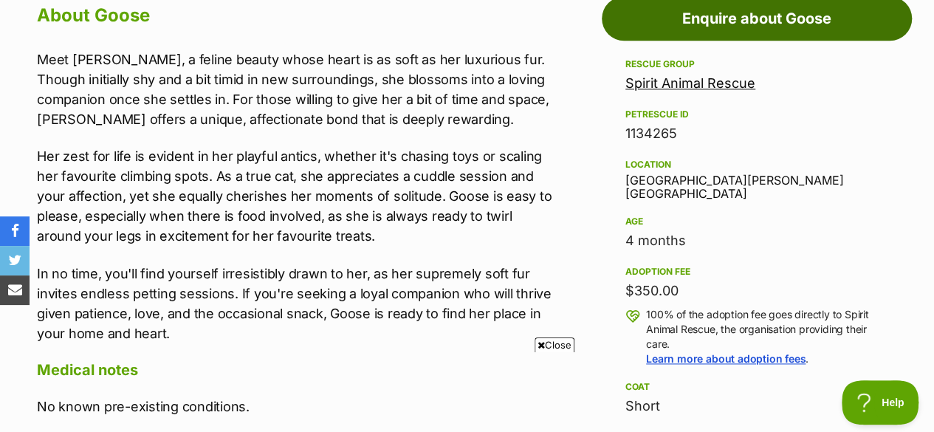
scroll to position [0, 0]
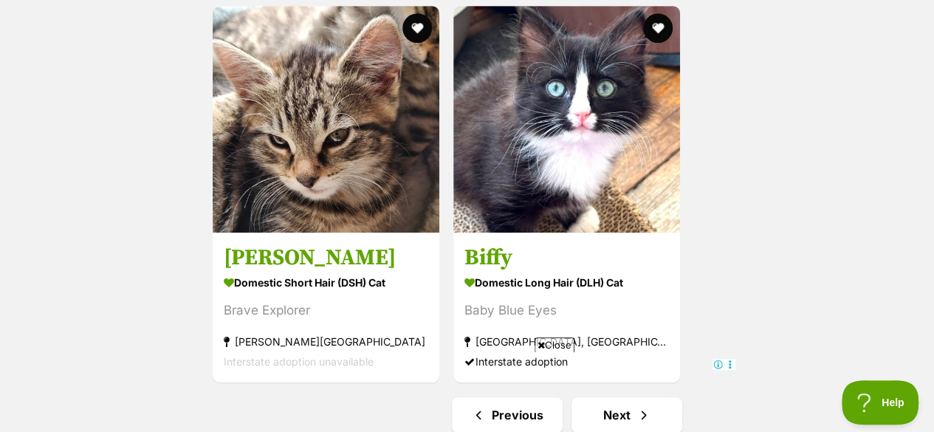
scroll to position [3279, 0]
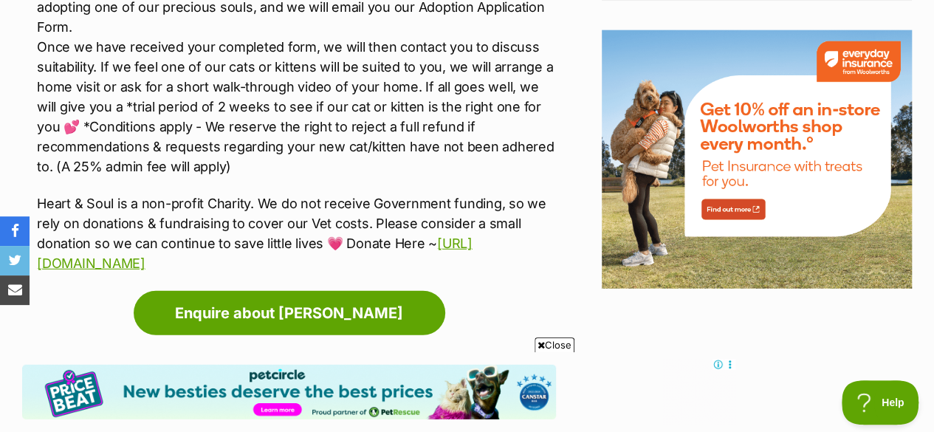
scroll to position [1886, 0]
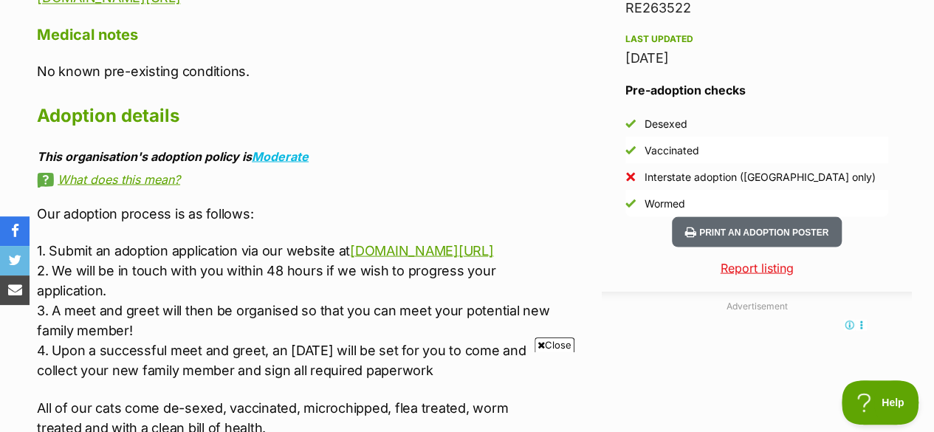
scroll to position [1350, 0]
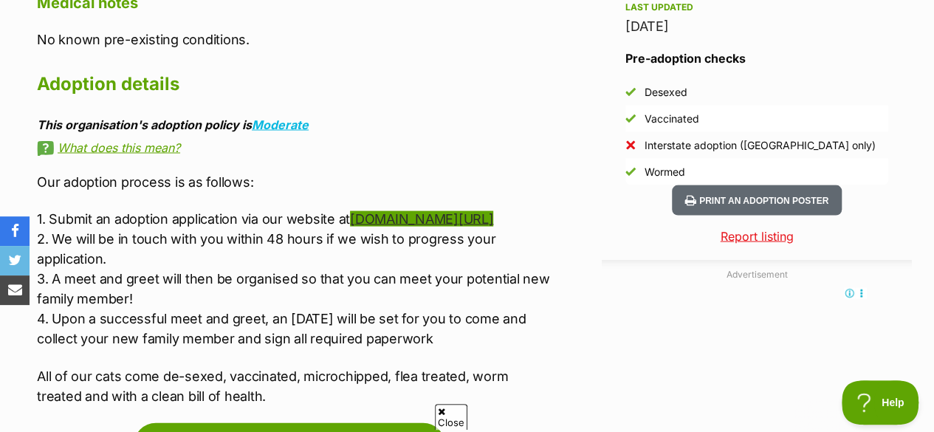
click at [350, 210] on link "[DOMAIN_NAME][URL]" at bounding box center [421, 218] width 143 height 16
